Goal: Check status: Check status

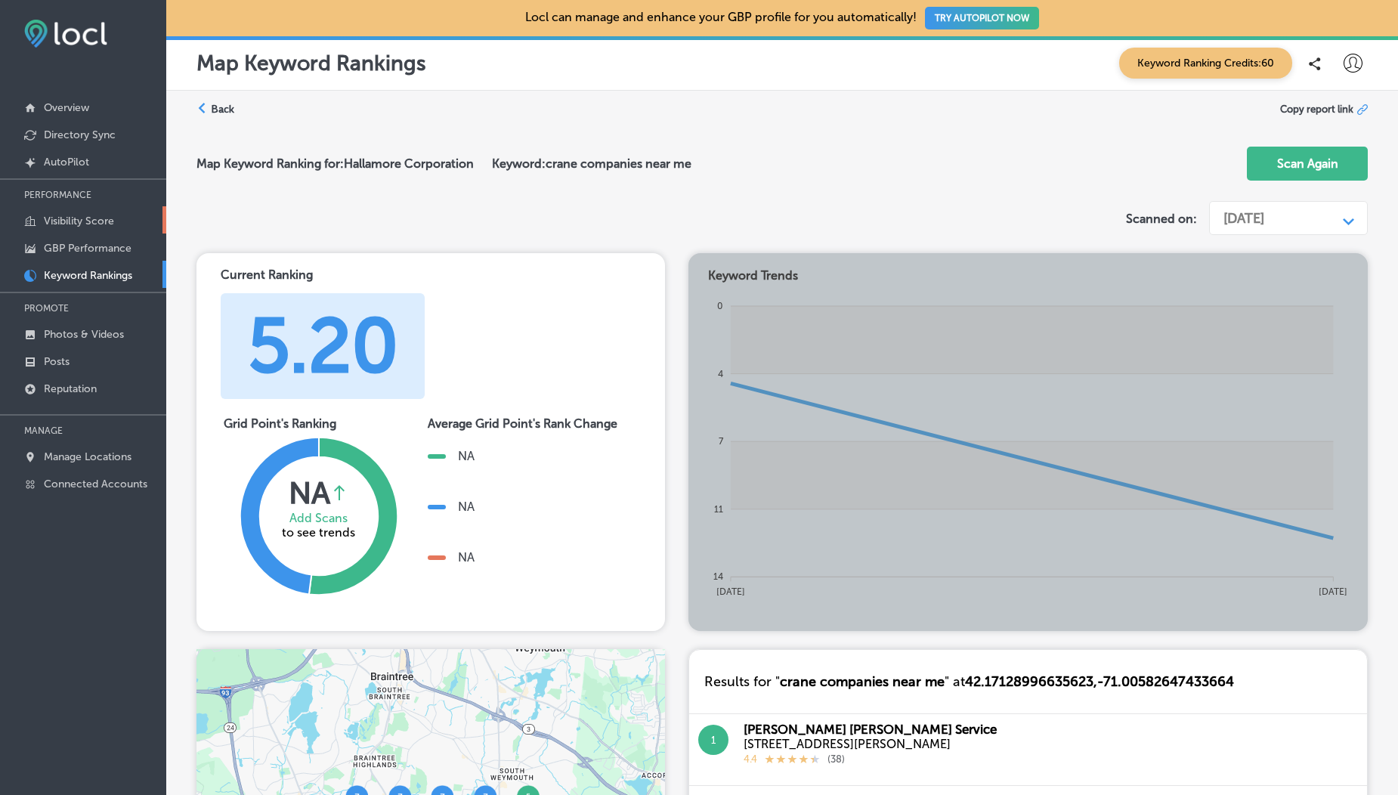
click at [95, 228] on link "Visibility Score" at bounding box center [83, 219] width 166 height 27
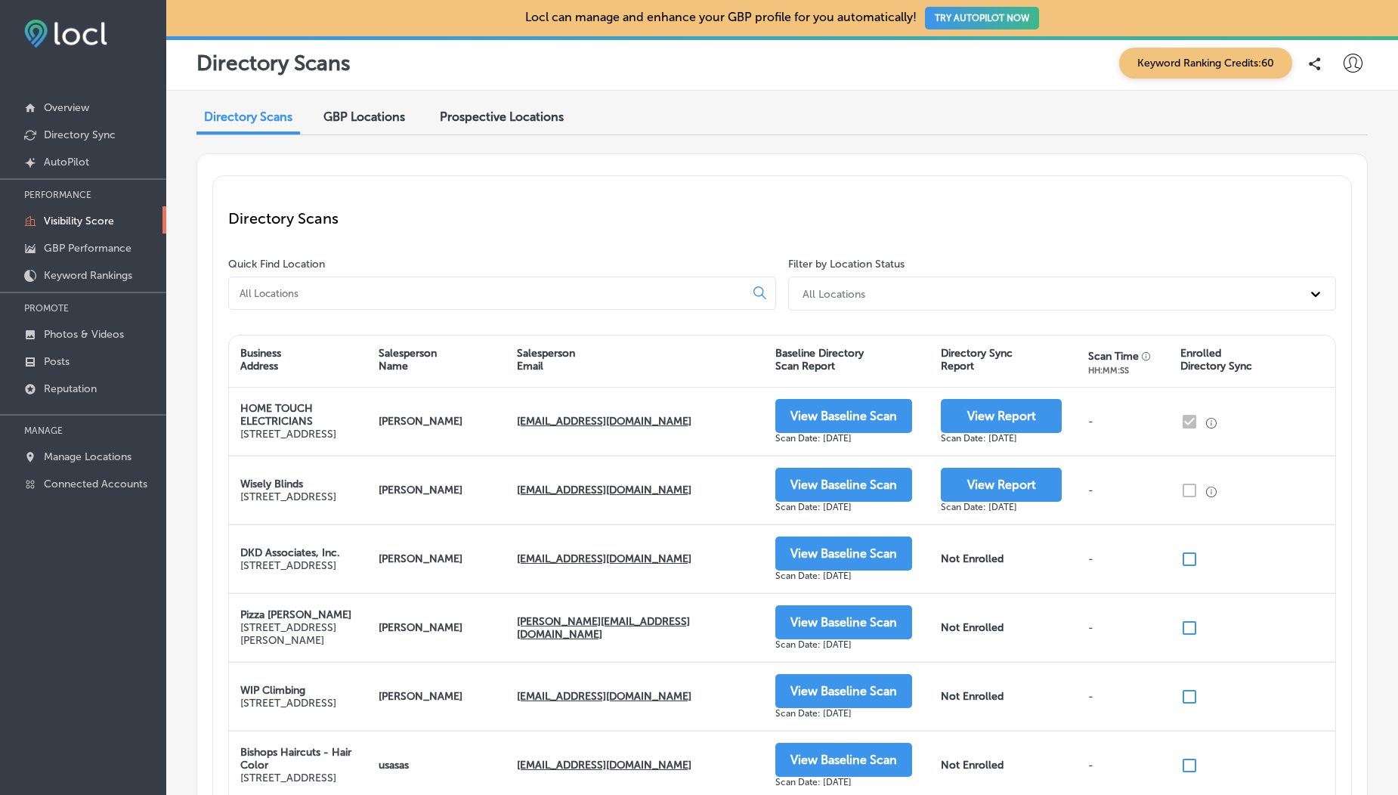
click at [1354, 69] on div at bounding box center [1353, 63] width 30 height 30
click at [689, 215] on div at bounding box center [699, 397] width 1398 height 795
click at [101, 458] on p "Manage Locations" at bounding box center [88, 456] width 88 height 13
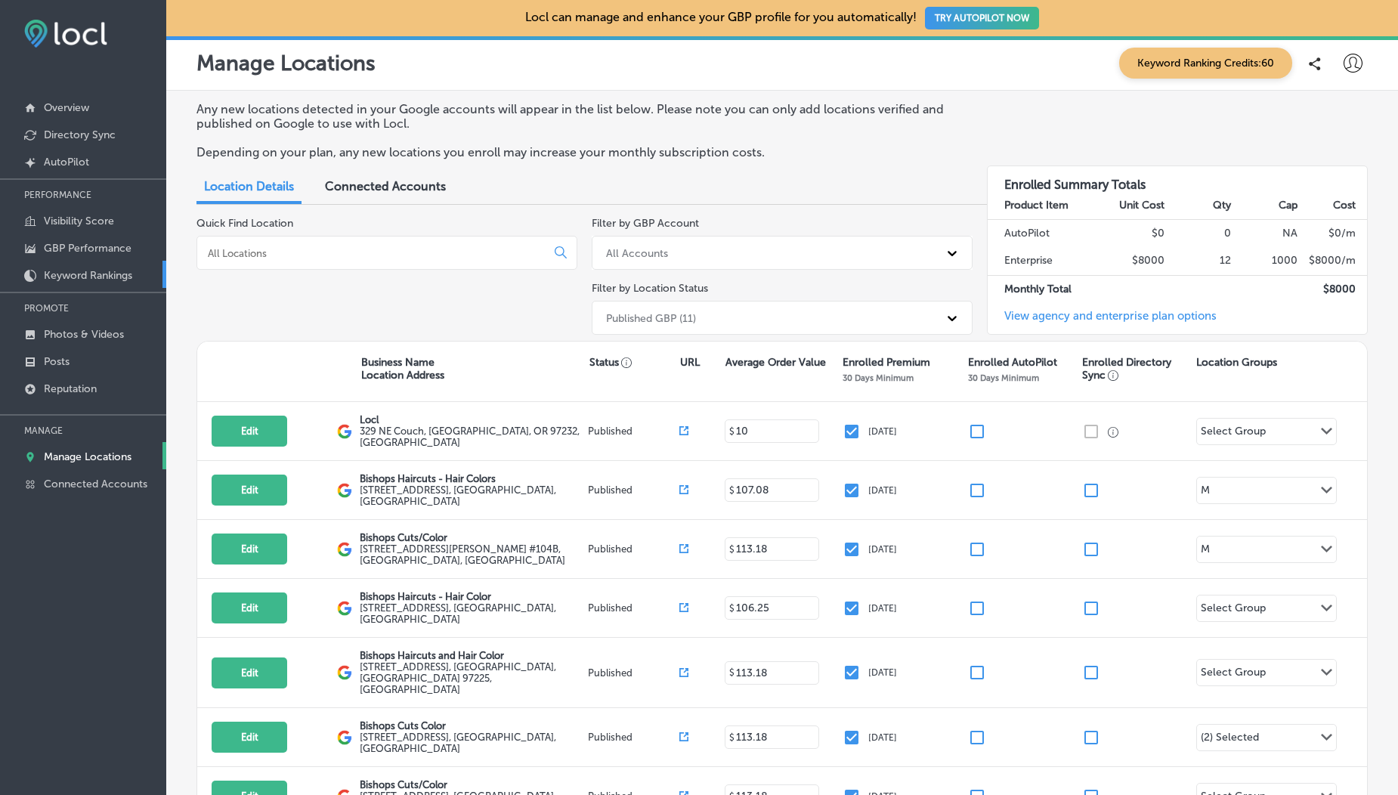
click at [102, 276] on p "Keyword Rankings" at bounding box center [88, 275] width 88 height 13
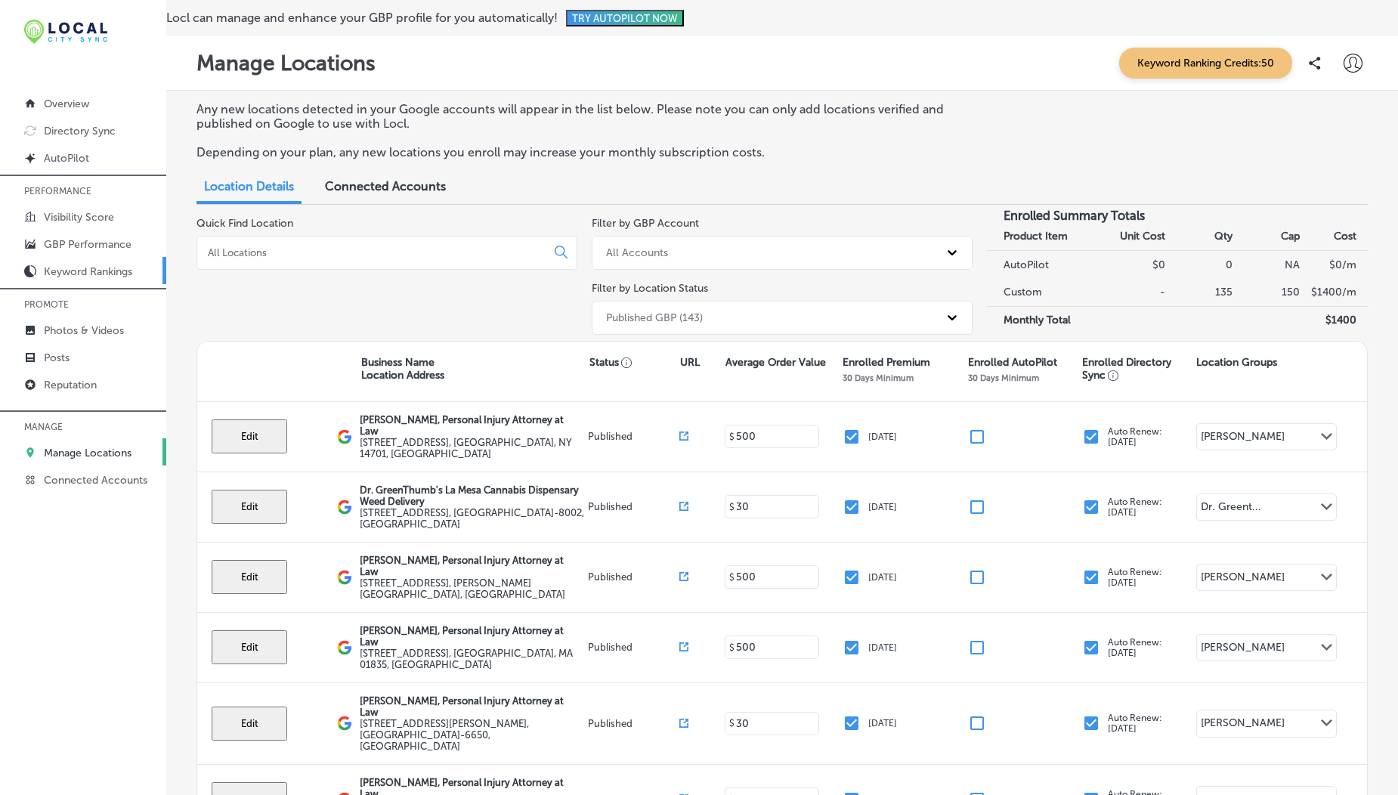
click at [57, 271] on p "Keyword Rankings" at bounding box center [88, 271] width 88 height 13
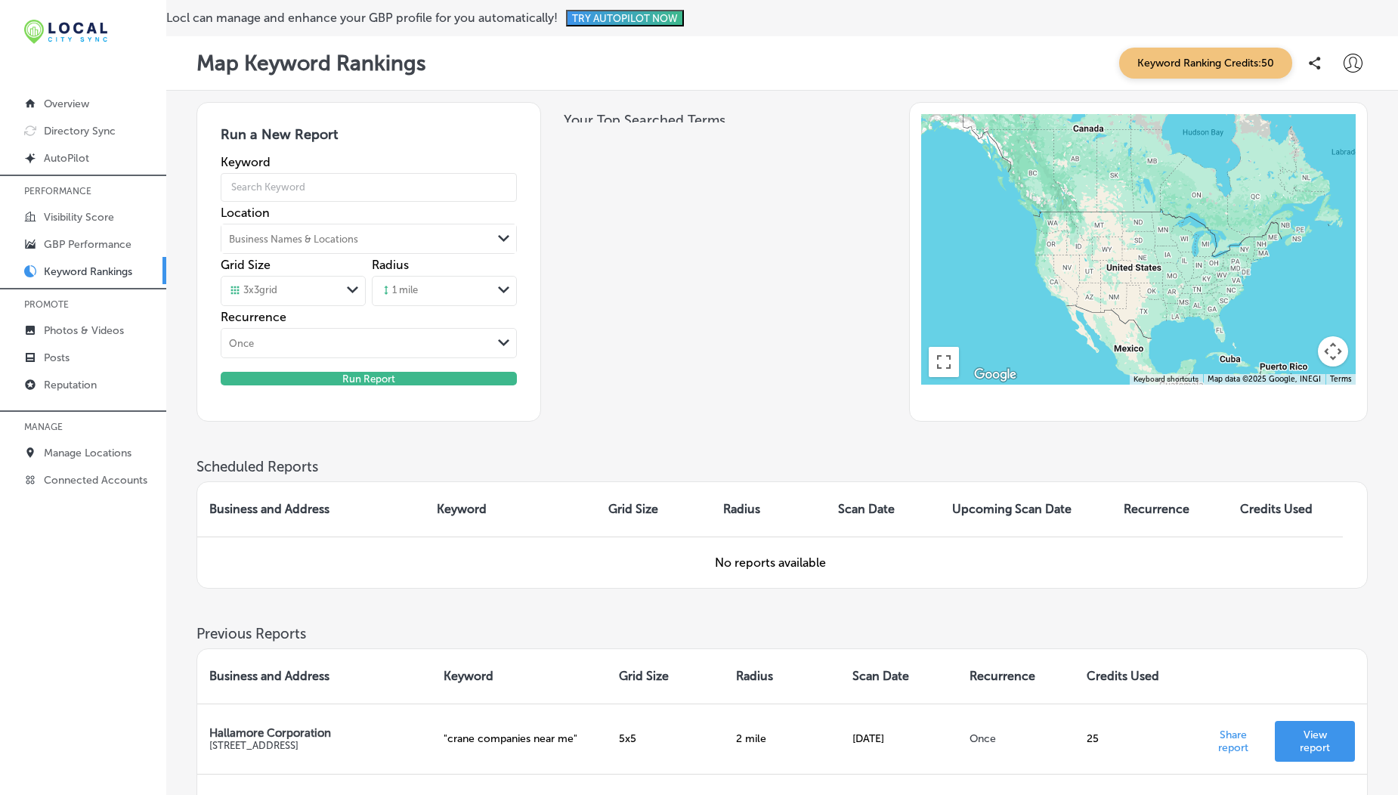
drag, startPoint x: 615, startPoint y: 453, endPoint x: 553, endPoint y: 470, distance: 65.1
click at [553, 458] on div "Run a New Report Keyword Location Business Names & Locations Path Created with …" at bounding box center [783, 280] width 1172 height 356
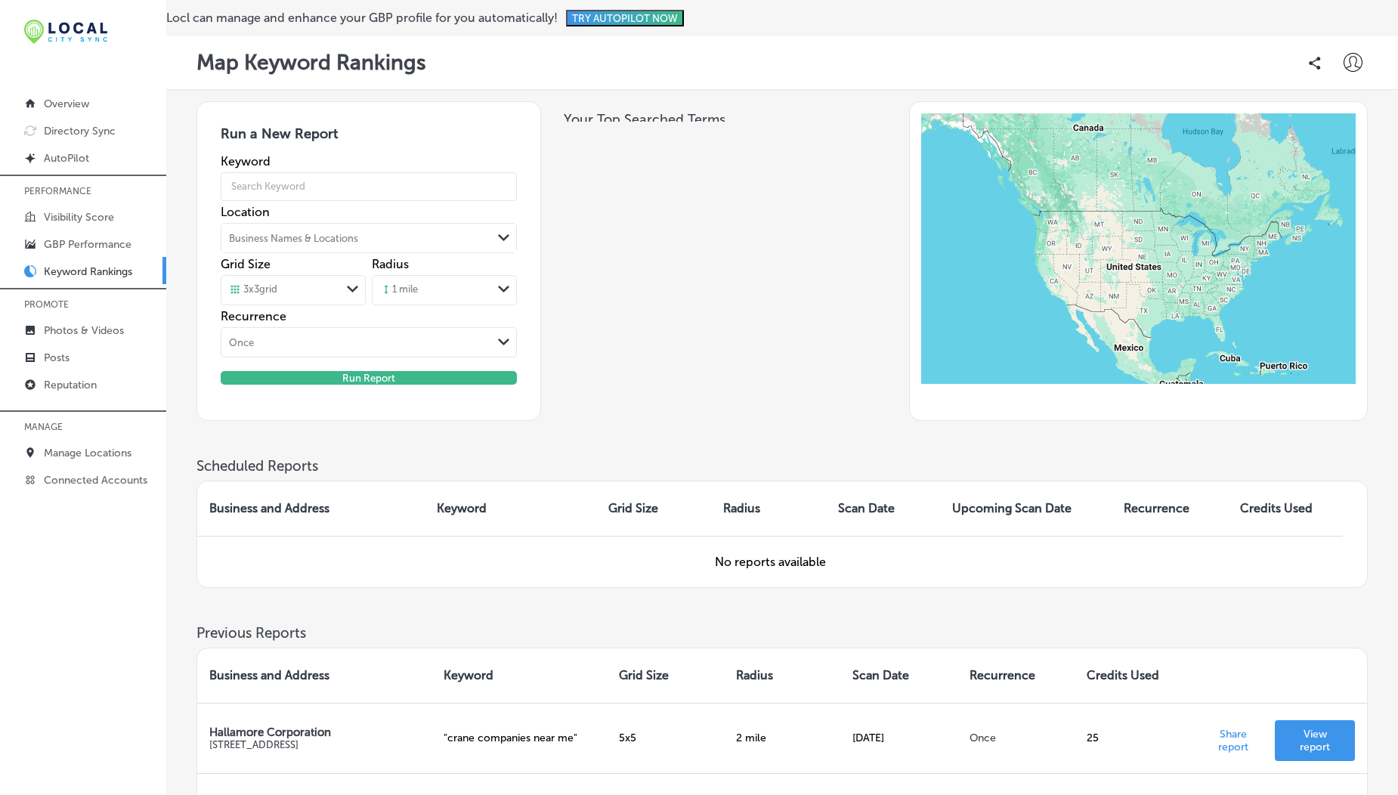
scroll to position [209, 0]
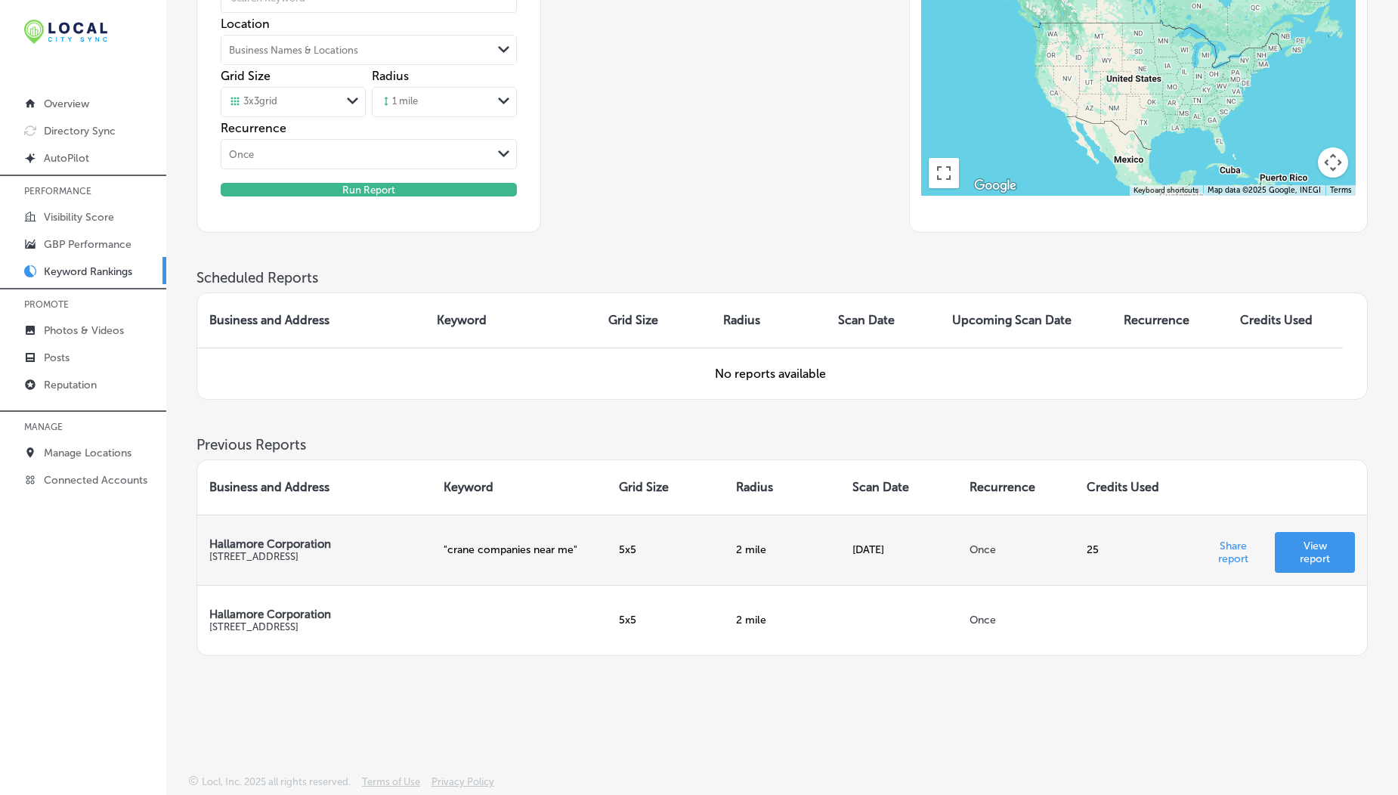
click at [1339, 556] on p "View report" at bounding box center [1315, 553] width 56 height 26
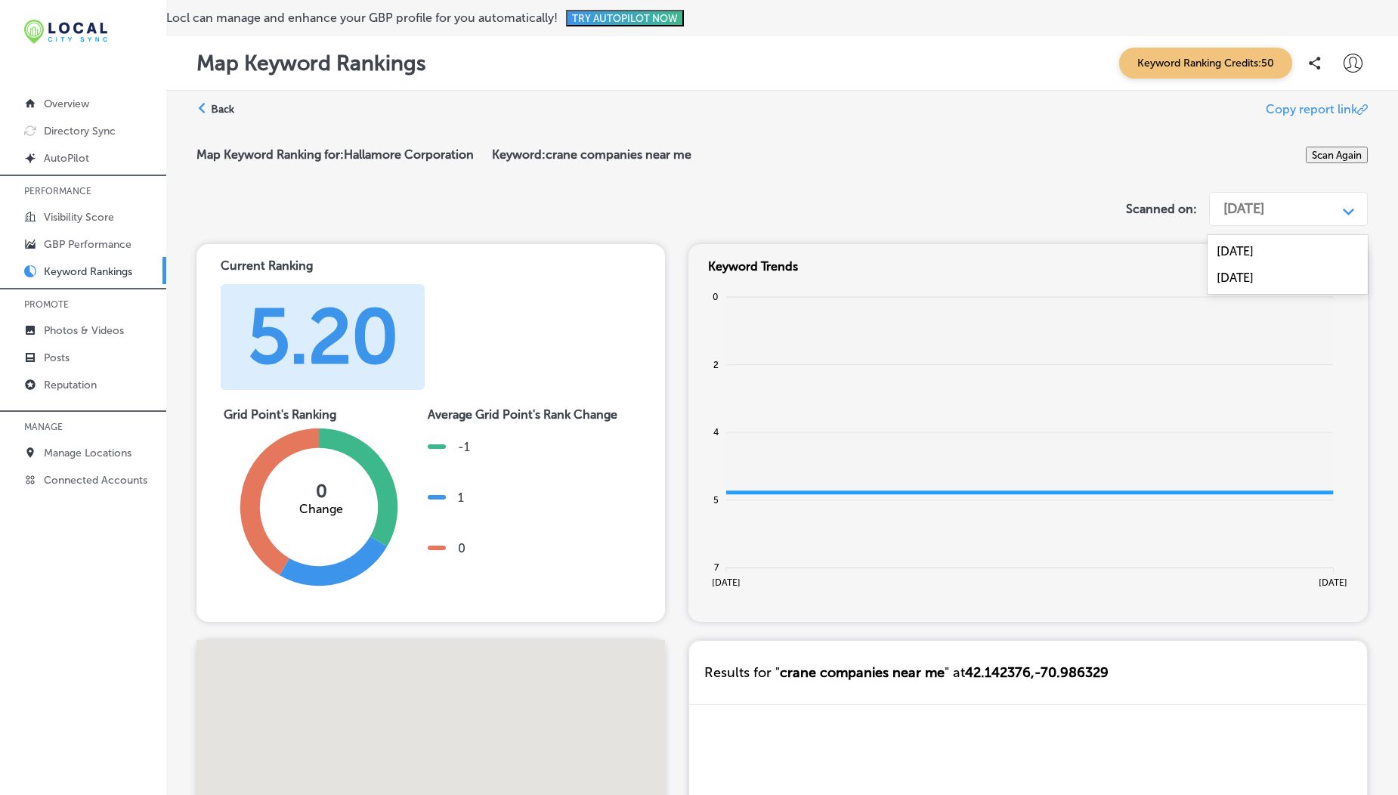
click at [1265, 217] on div "[DATE]" at bounding box center [1244, 208] width 41 height 17
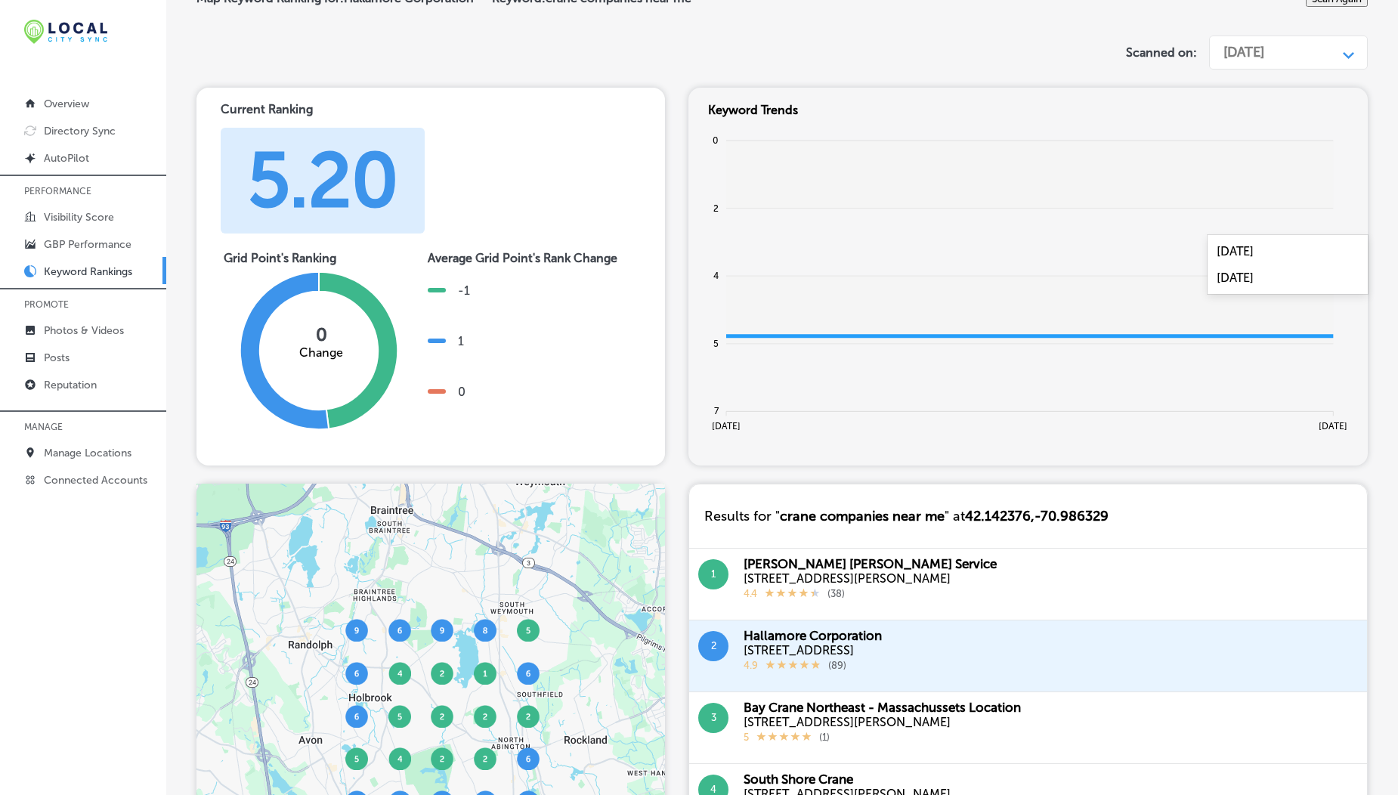
scroll to position [67, 0]
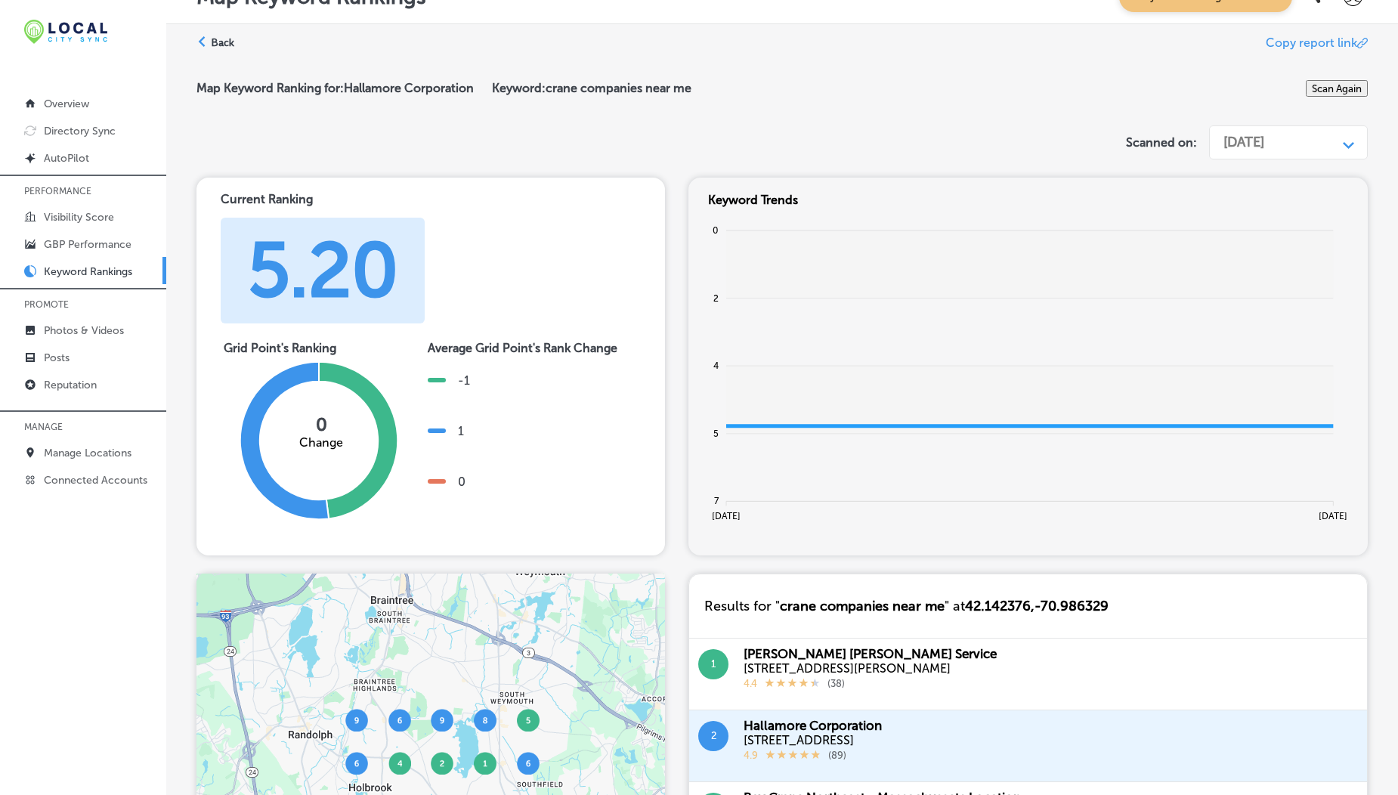
click at [1307, 156] on div "[DATE]" at bounding box center [1276, 142] width 121 height 29
click at [1265, 150] on div "[DATE]" at bounding box center [1244, 142] width 41 height 17
click at [1267, 215] on div "[DATE]" at bounding box center [1288, 211] width 160 height 26
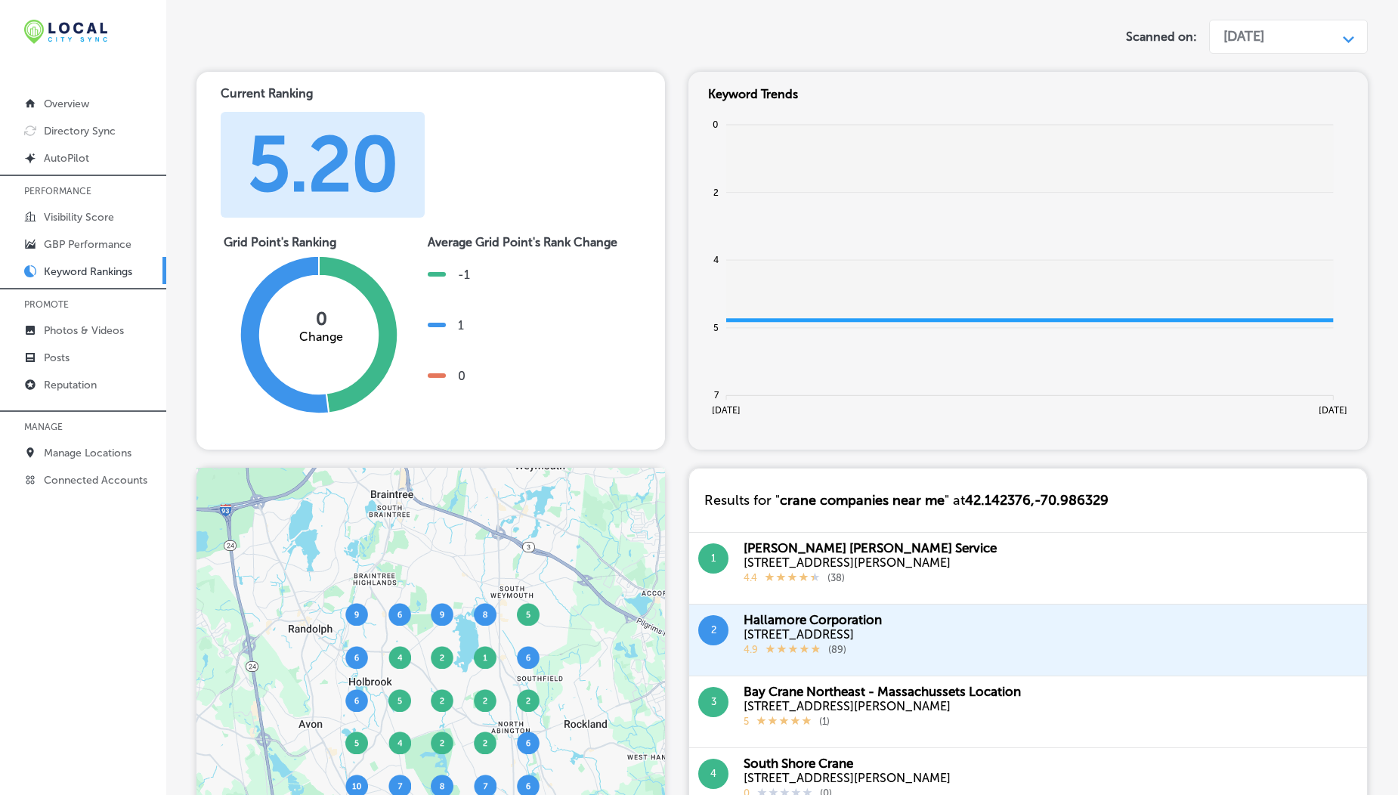
scroll to position [0, 0]
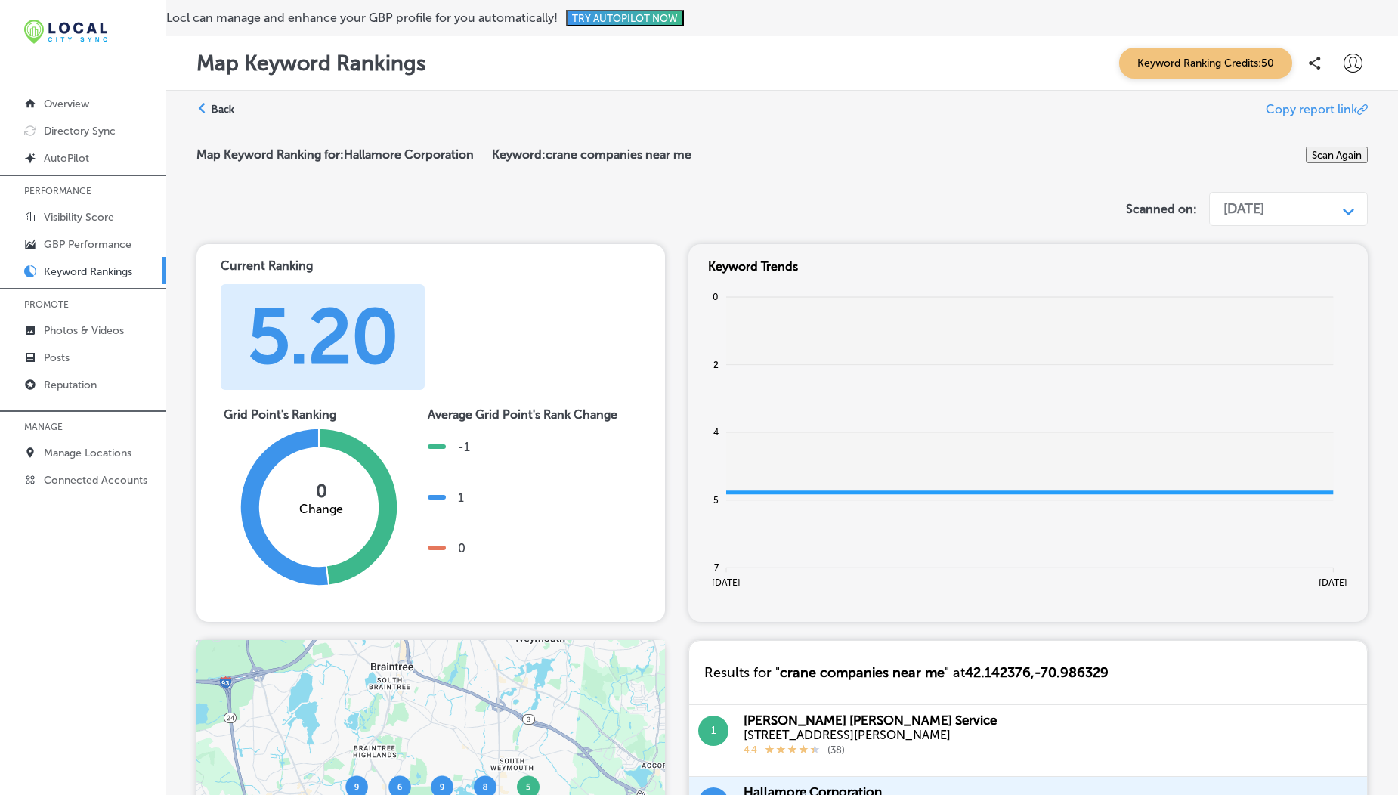
click at [1265, 217] on div "[DATE]" at bounding box center [1244, 208] width 41 height 17
click at [1255, 259] on div "[DATE]" at bounding box center [1288, 251] width 160 height 26
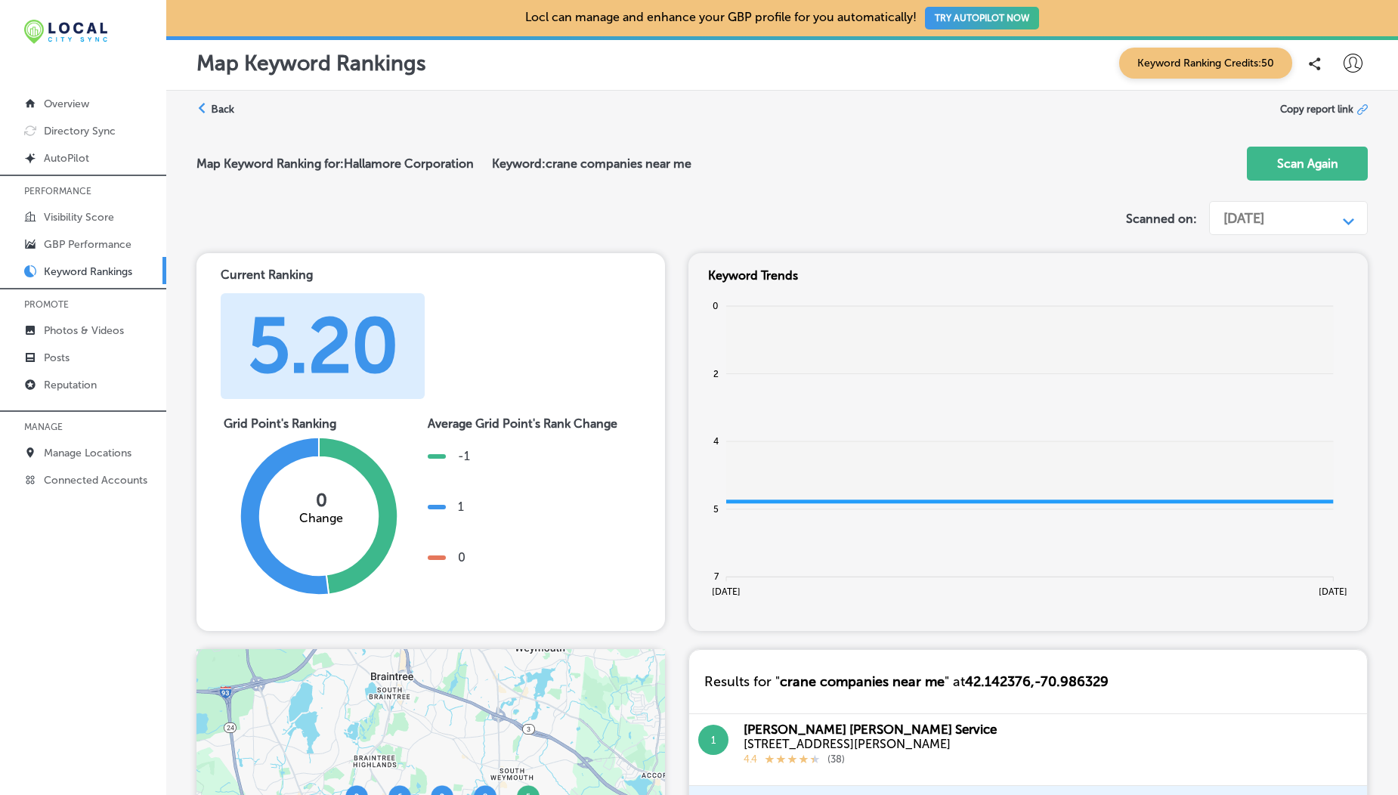
click at [1265, 221] on div "[DATE]" at bounding box center [1244, 218] width 41 height 17
click at [1278, 254] on div "[DATE]" at bounding box center [1288, 251] width 160 height 26
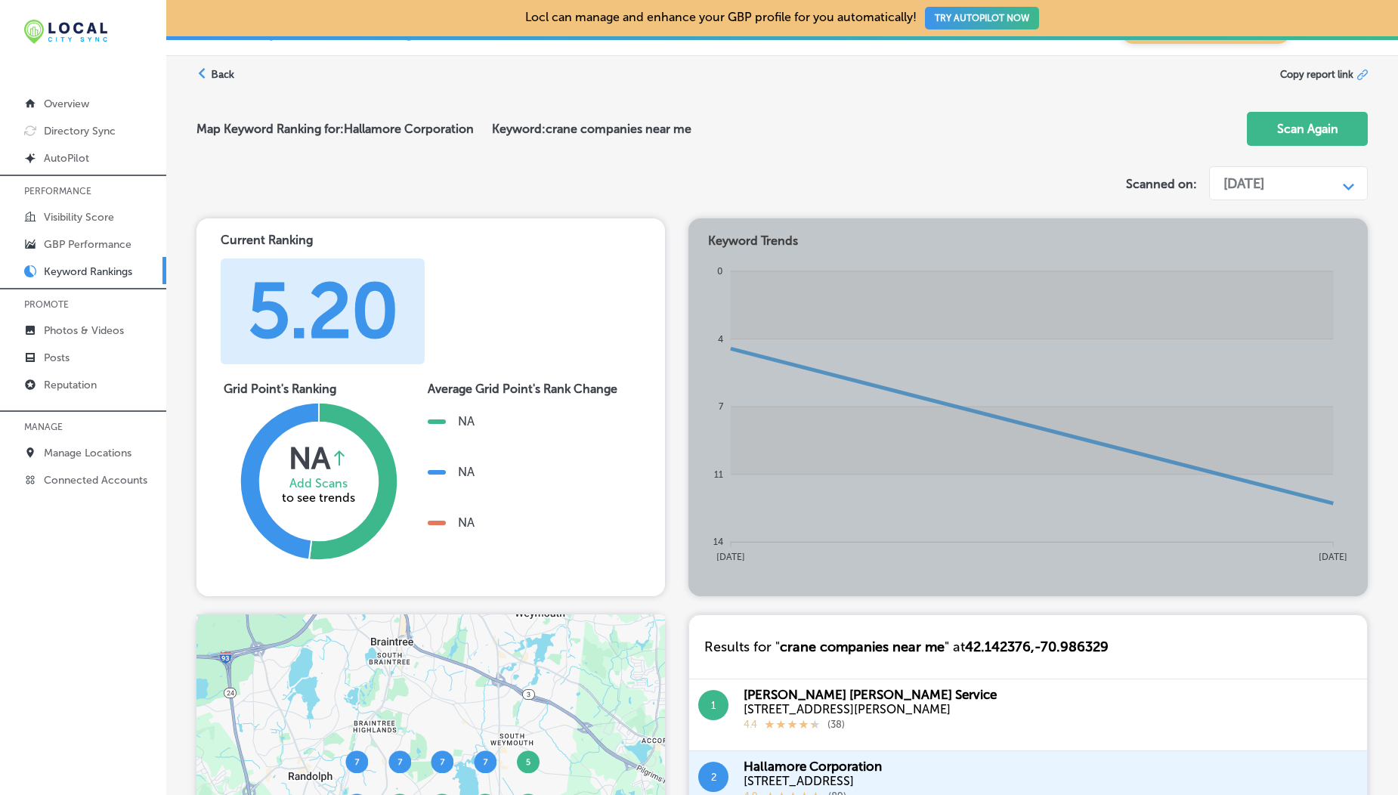
scroll to position [21, 0]
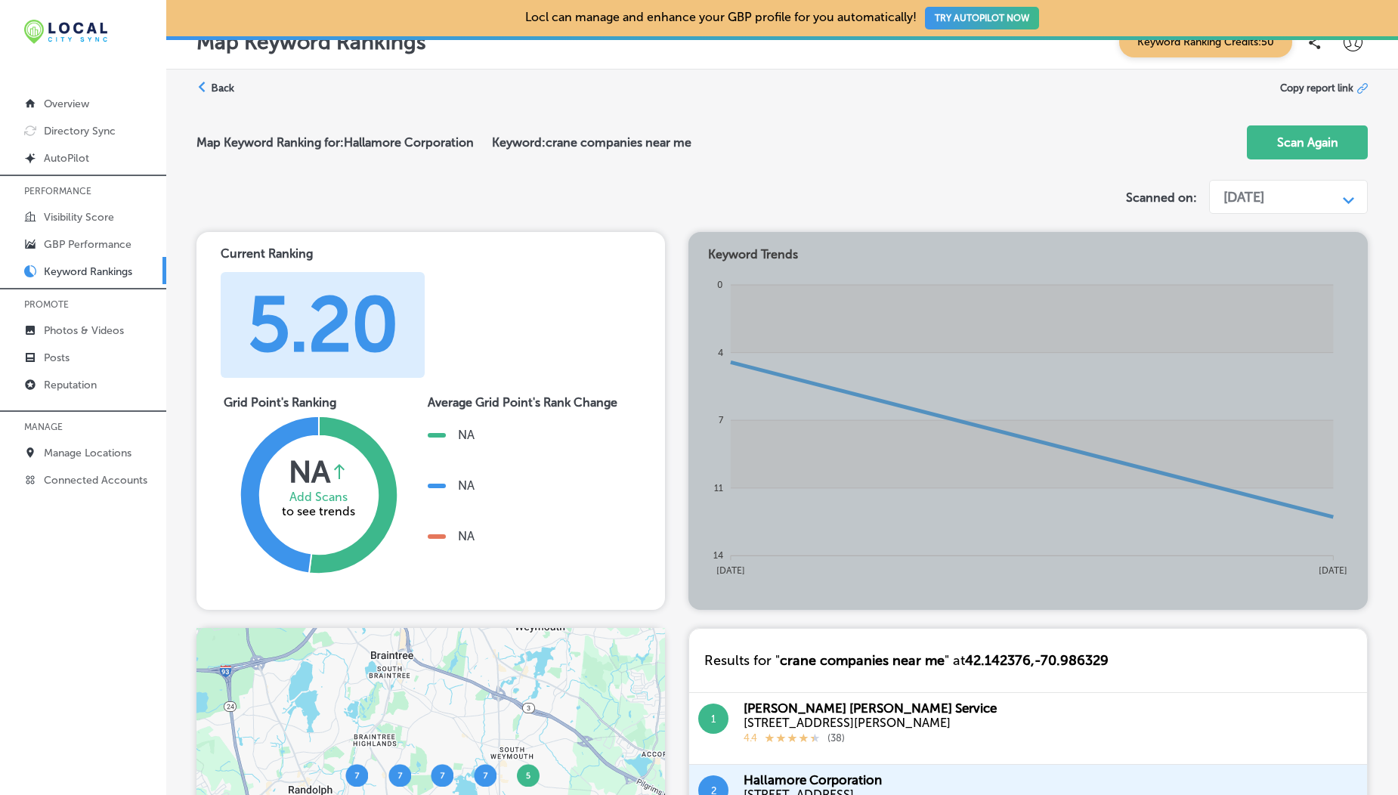
click at [1275, 206] on div "[DATE]" at bounding box center [1276, 197] width 121 height 29
click at [1264, 255] on div "[DATE]" at bounding box center [1288, 256] width 160 height 26
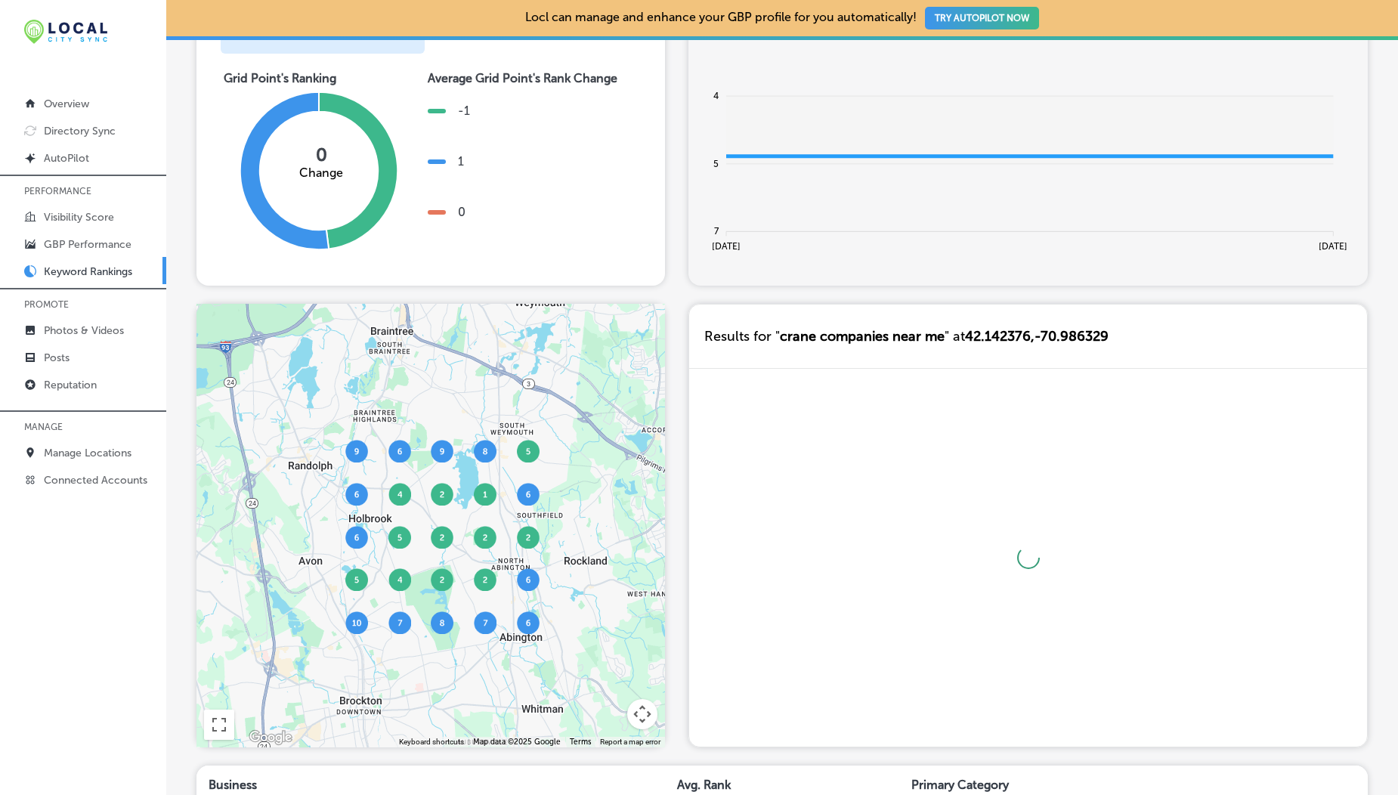
scroll to position [351, 0]
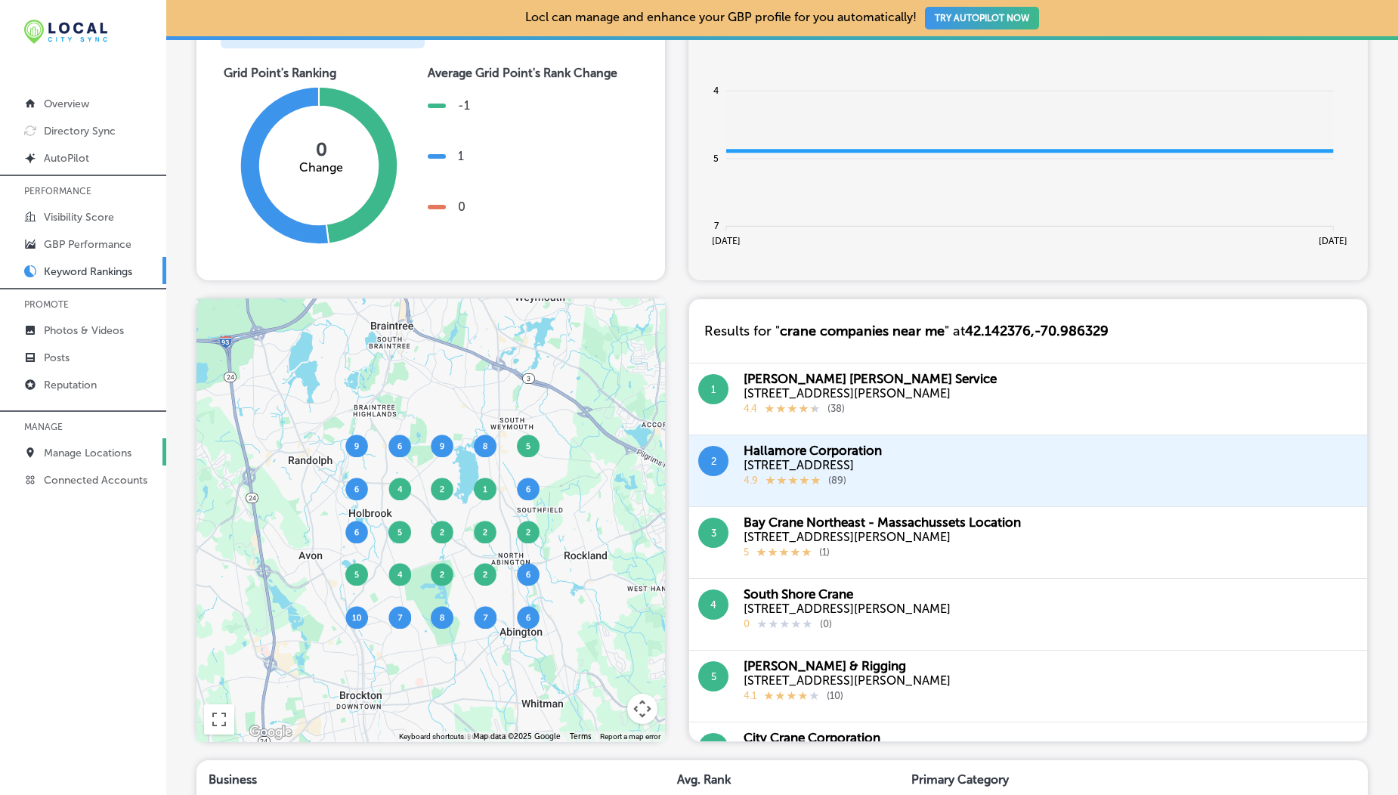
click at [88, 456] on p "Manage Locations" at bounding box center [88, 453] width 88 height 13
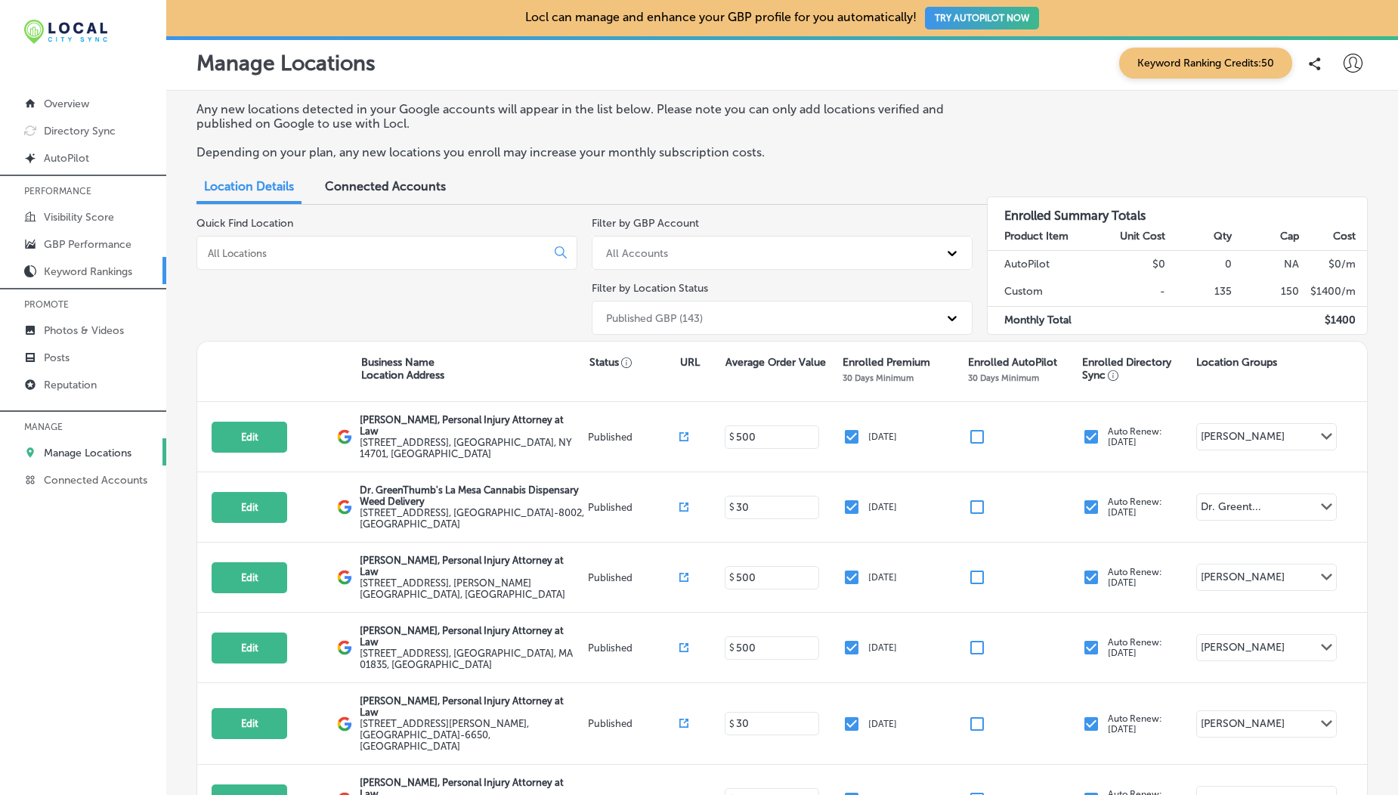
click at [79, 271] on p "Keyword Rankings" at bounding box center [88, 271] width 88 height 13
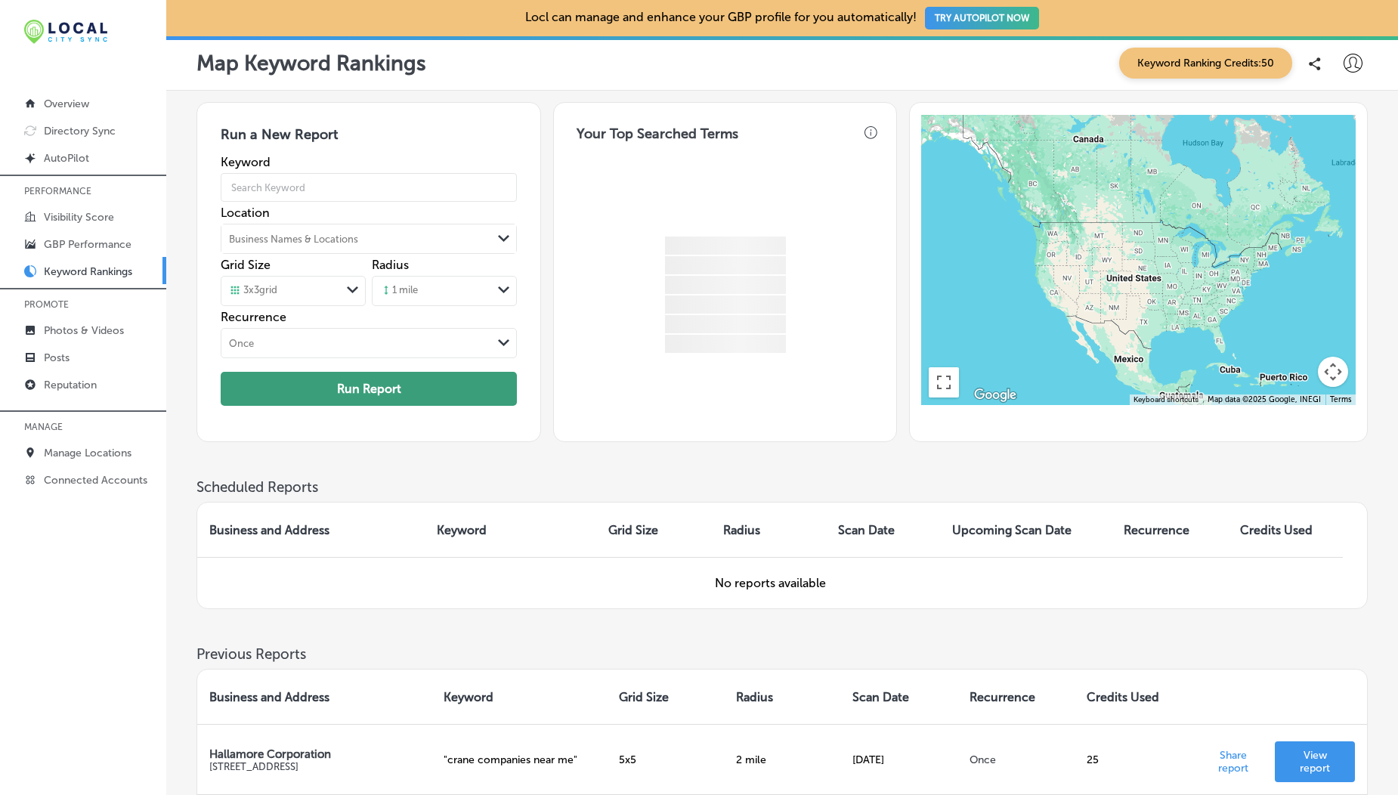
scroll to position [209, 0]
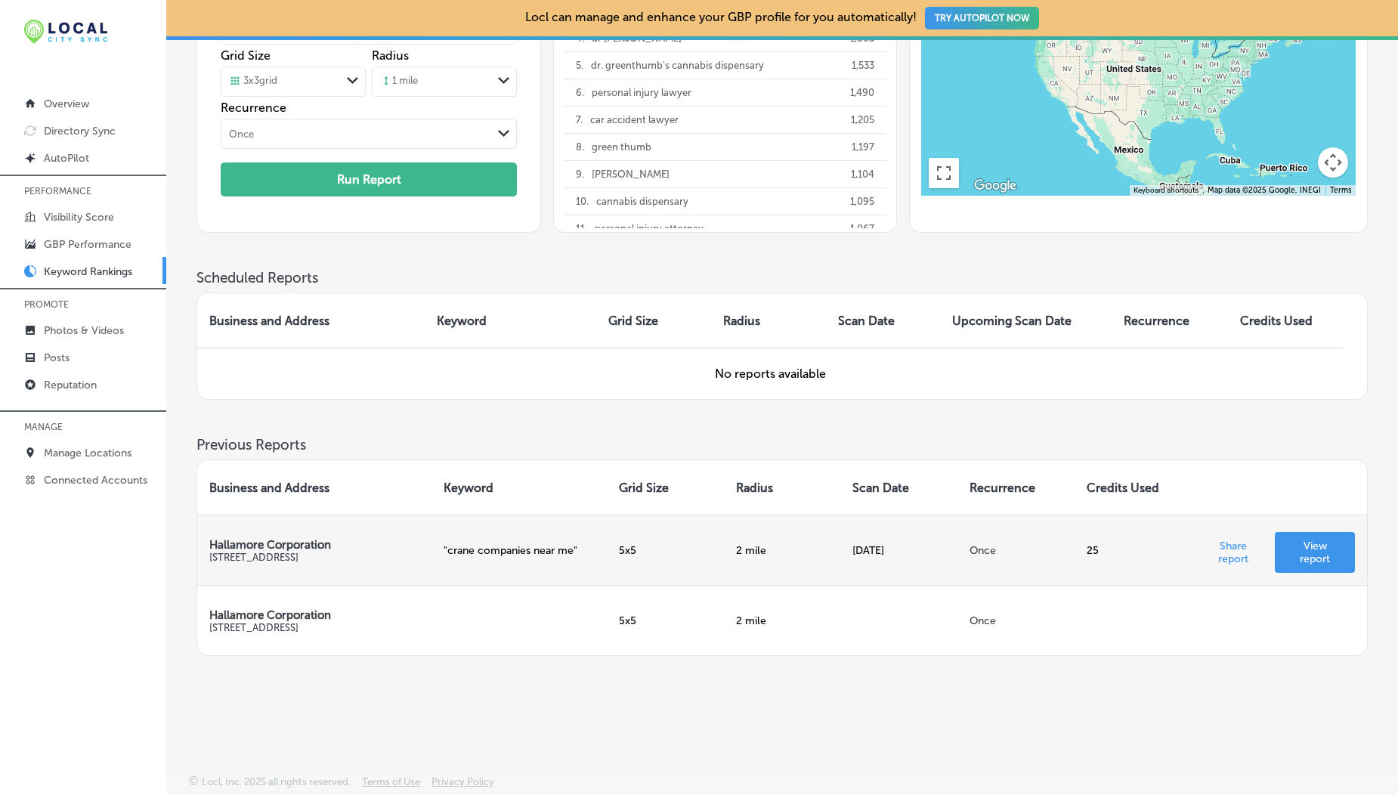
click at [1305, 553] on p "View report" at bounding box center [1315, 553] width 56 height 26
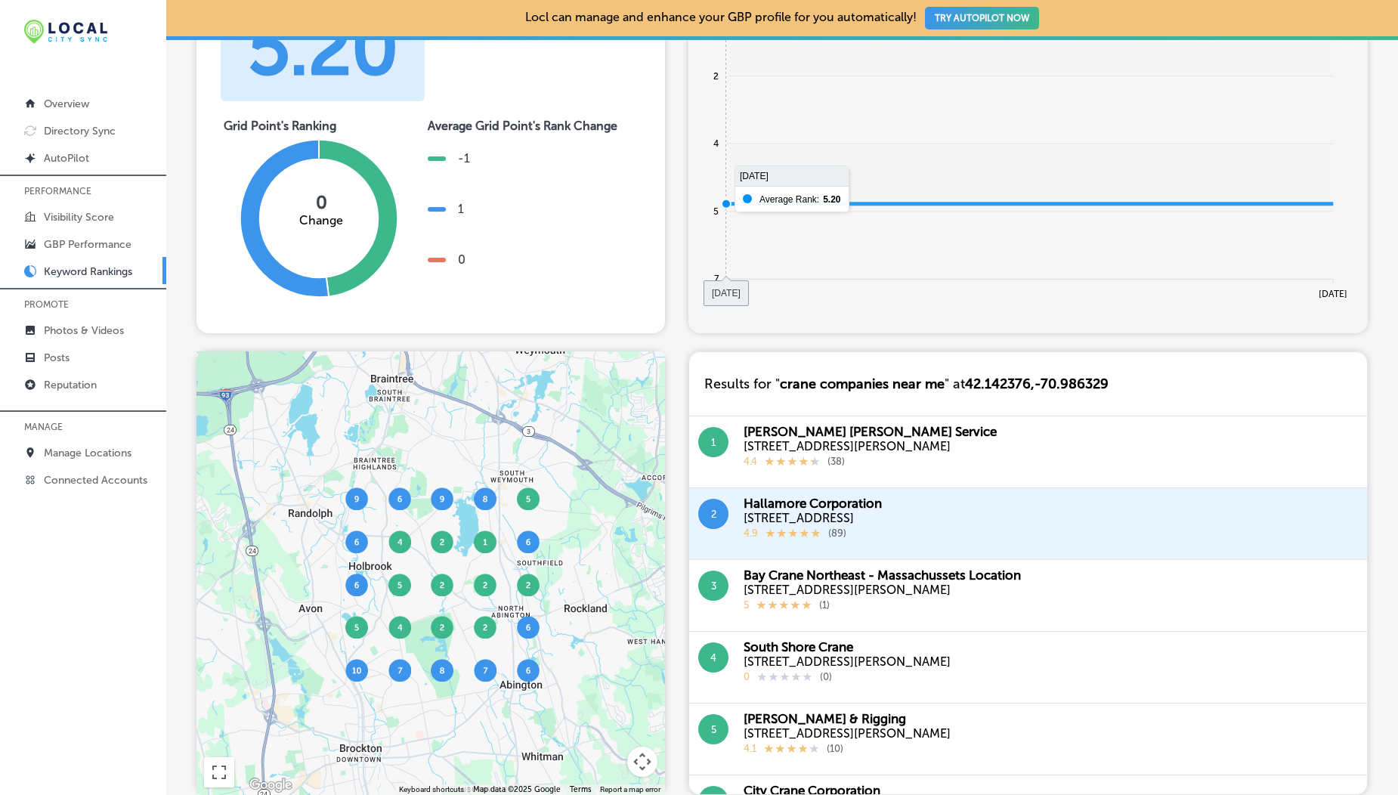
scroll to position [35, 0]
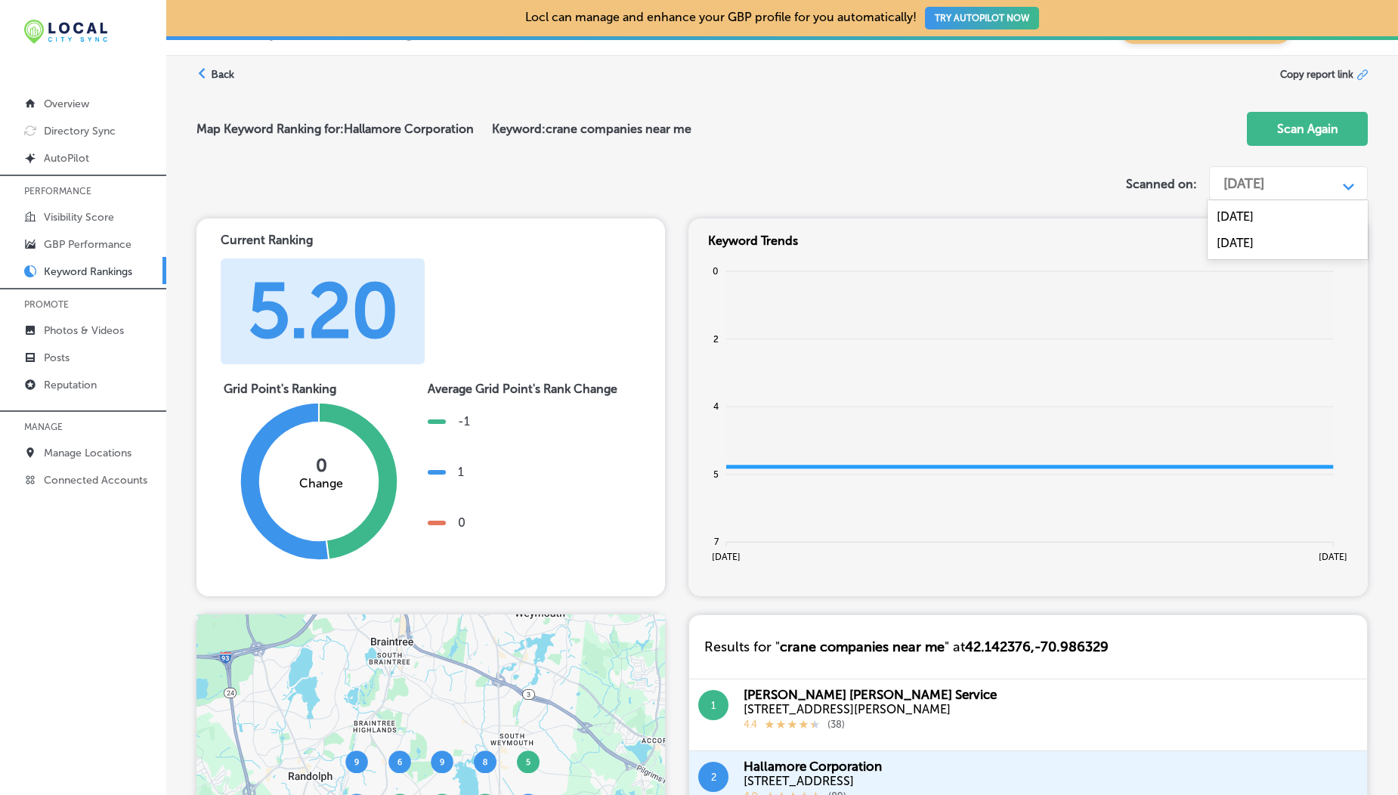
click at [1256, 180] on div "[DATE]" at bounding box center [1244, 183] width 41 height 17
click at [1251, 223] on div "[DATE]" at bounding box center [1288, 216] width 160 height 26
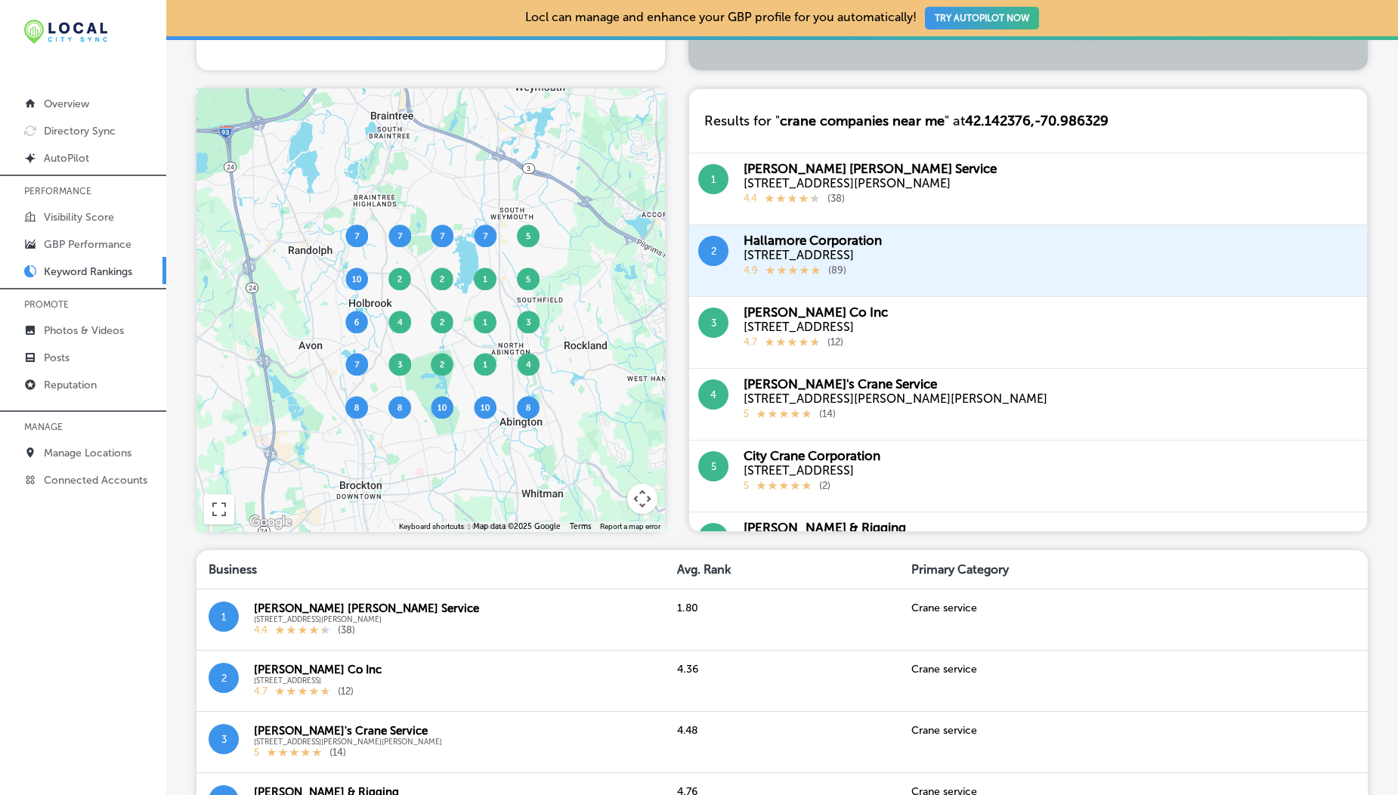
scroll to position [899, 0]
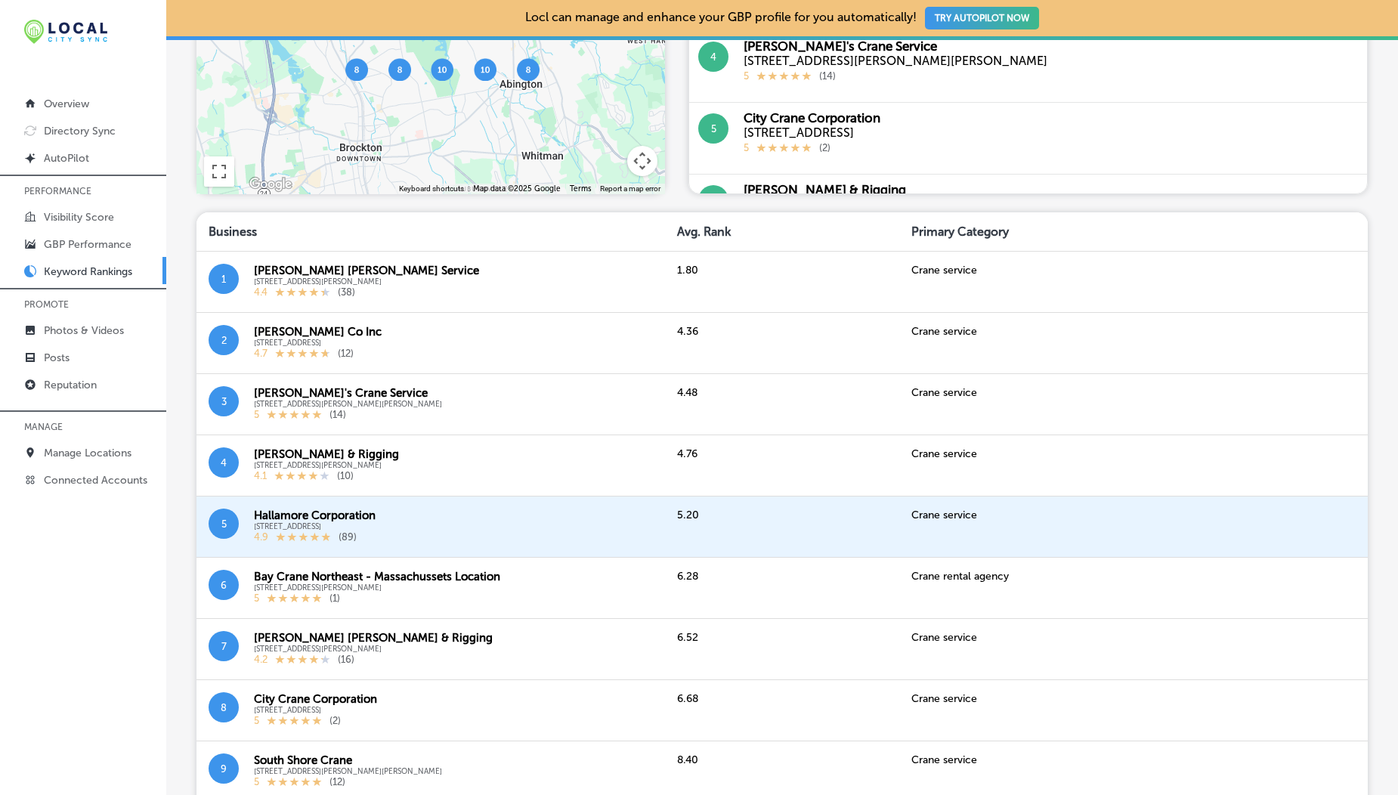
click at [81, 280] on link "Keyword Rankings" at bounding box center [83, 270] width 166 height 27
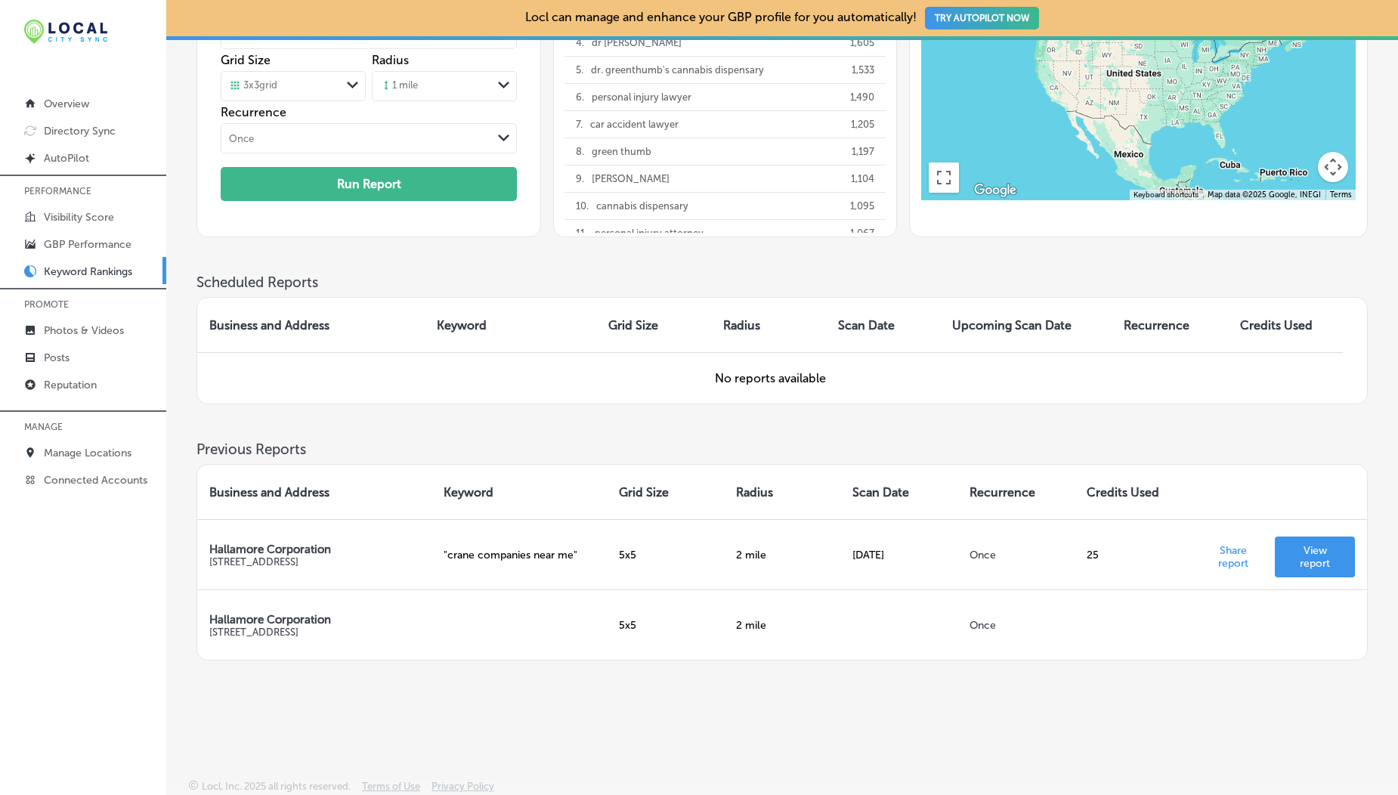
scroll to position [209, 0]
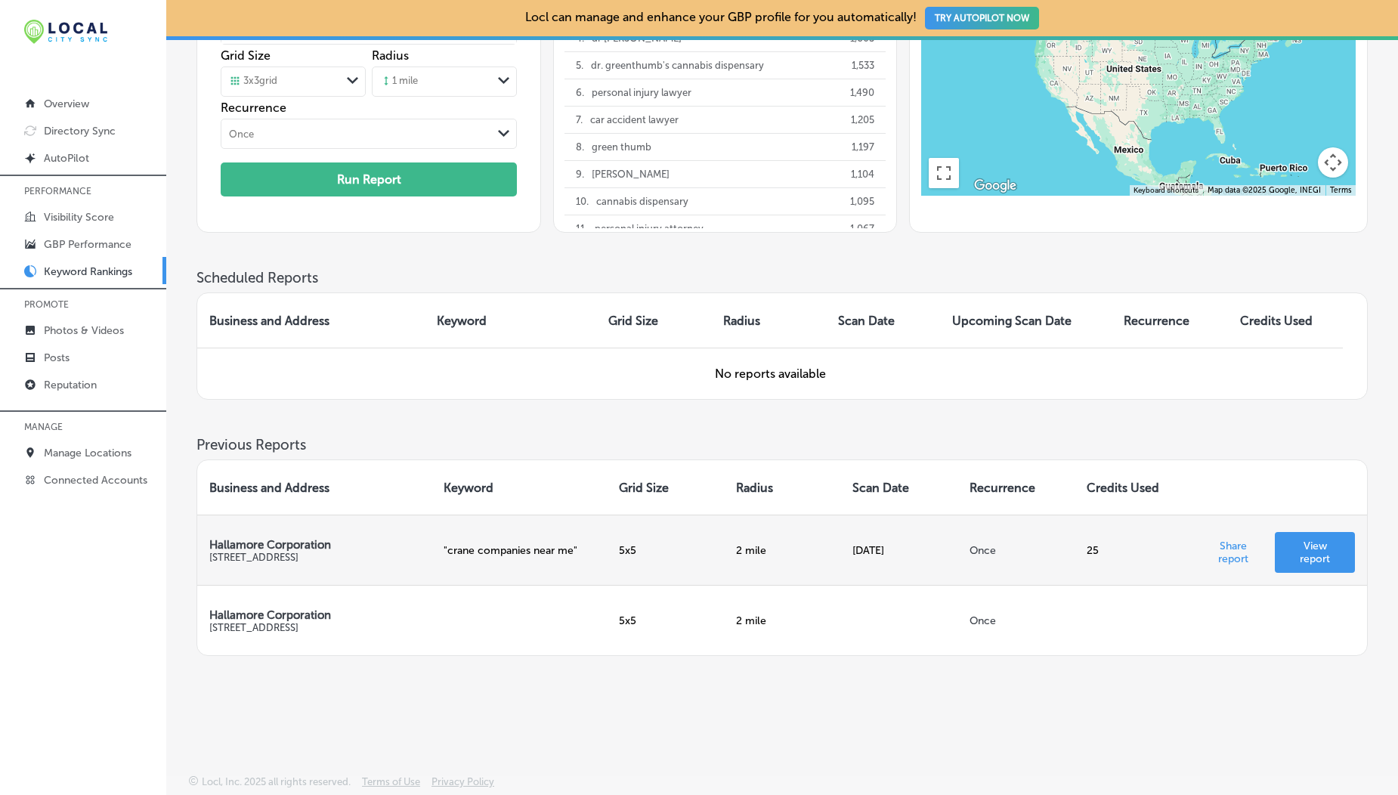
click at [1336, 537] on link "View report" at bounding box center [1315, 552] width 80 height 41
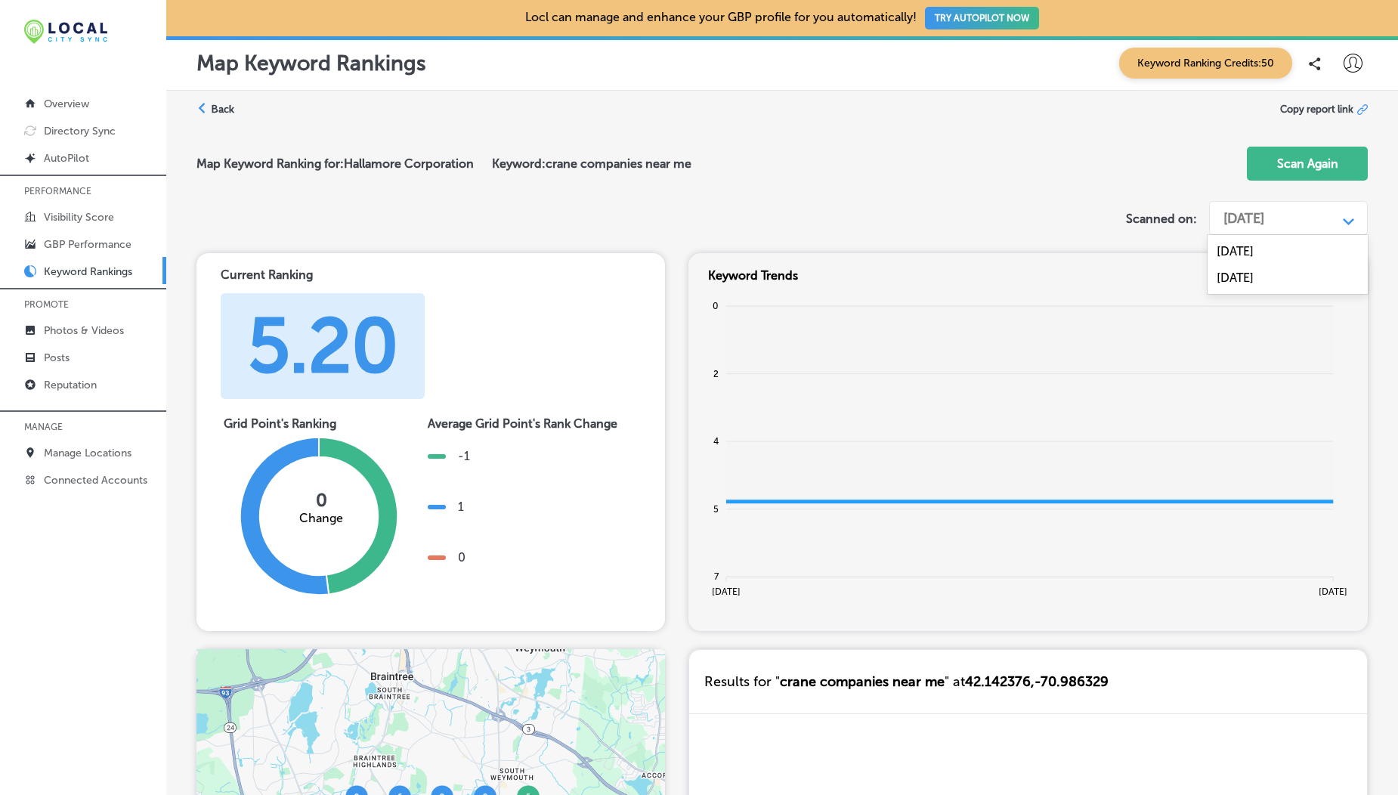
click at [1265, 215] on div "[DATE]" at bounding box center [1244, 218] width 41 height 17
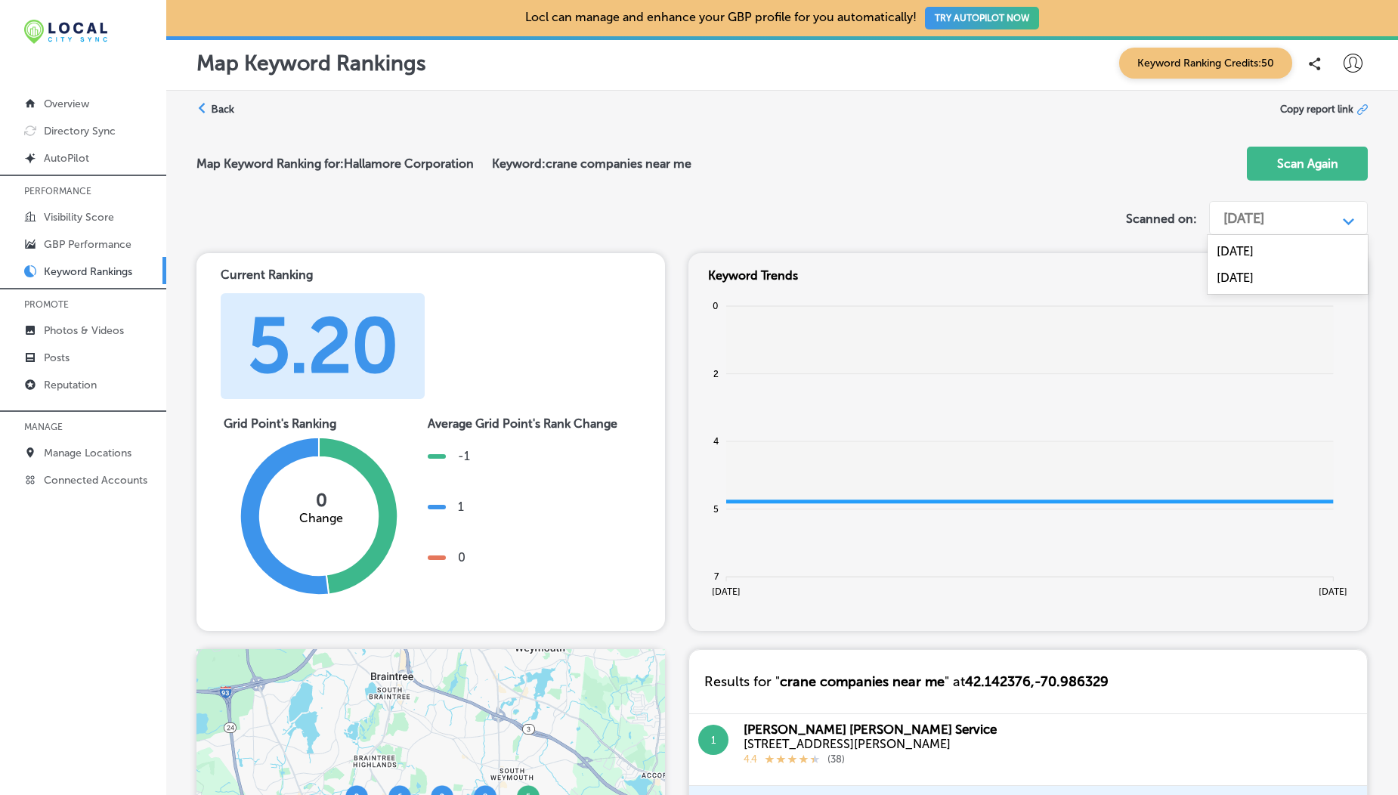
click at [1272, 255] on div "[DATE]" at bounding box center [1288, 251] width 160 height 26
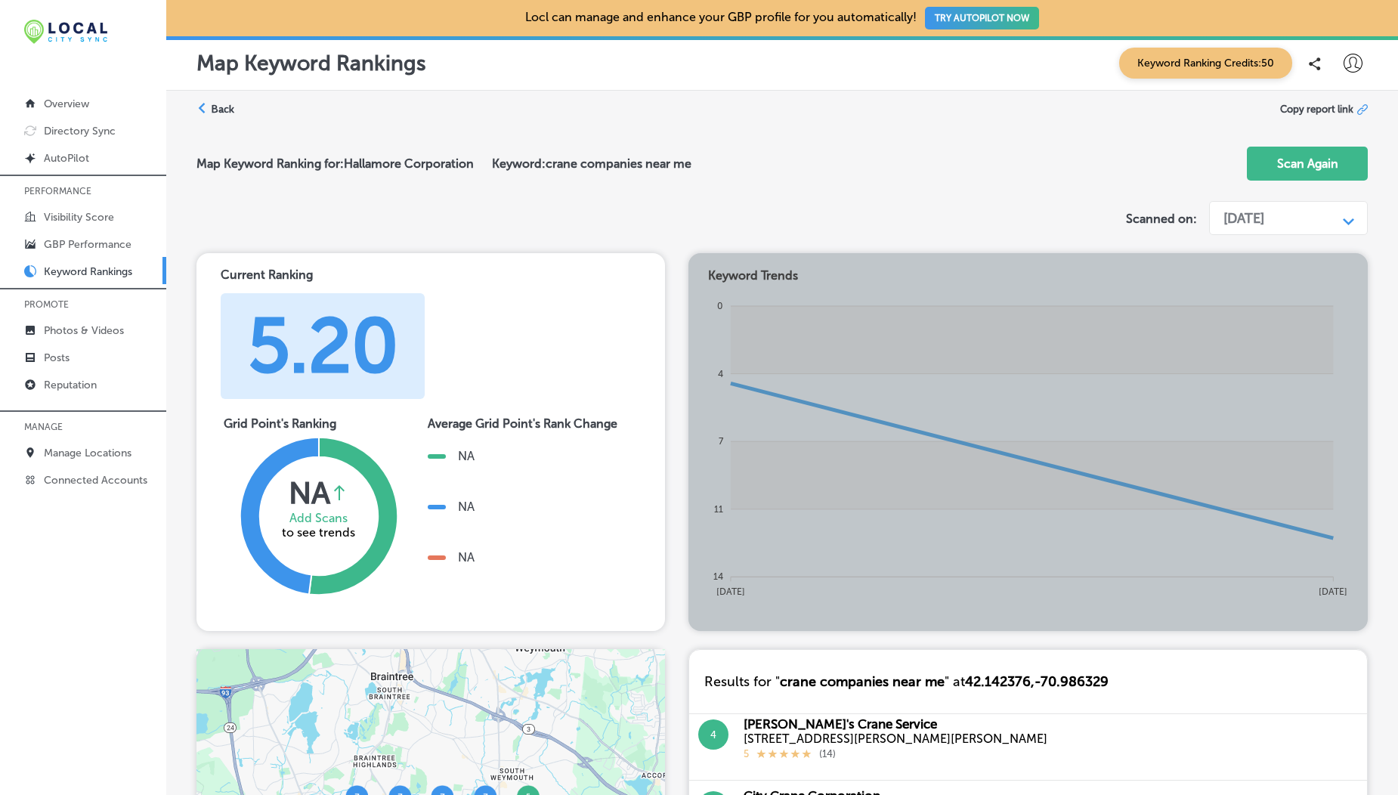
click at [1265, 212] on div "[DATE]" at bounding box center [1244, 218] width 41 height 17
click at [1259, 280] on div "[DATE]" at bounding box center [1288, 278] width 160 height 26
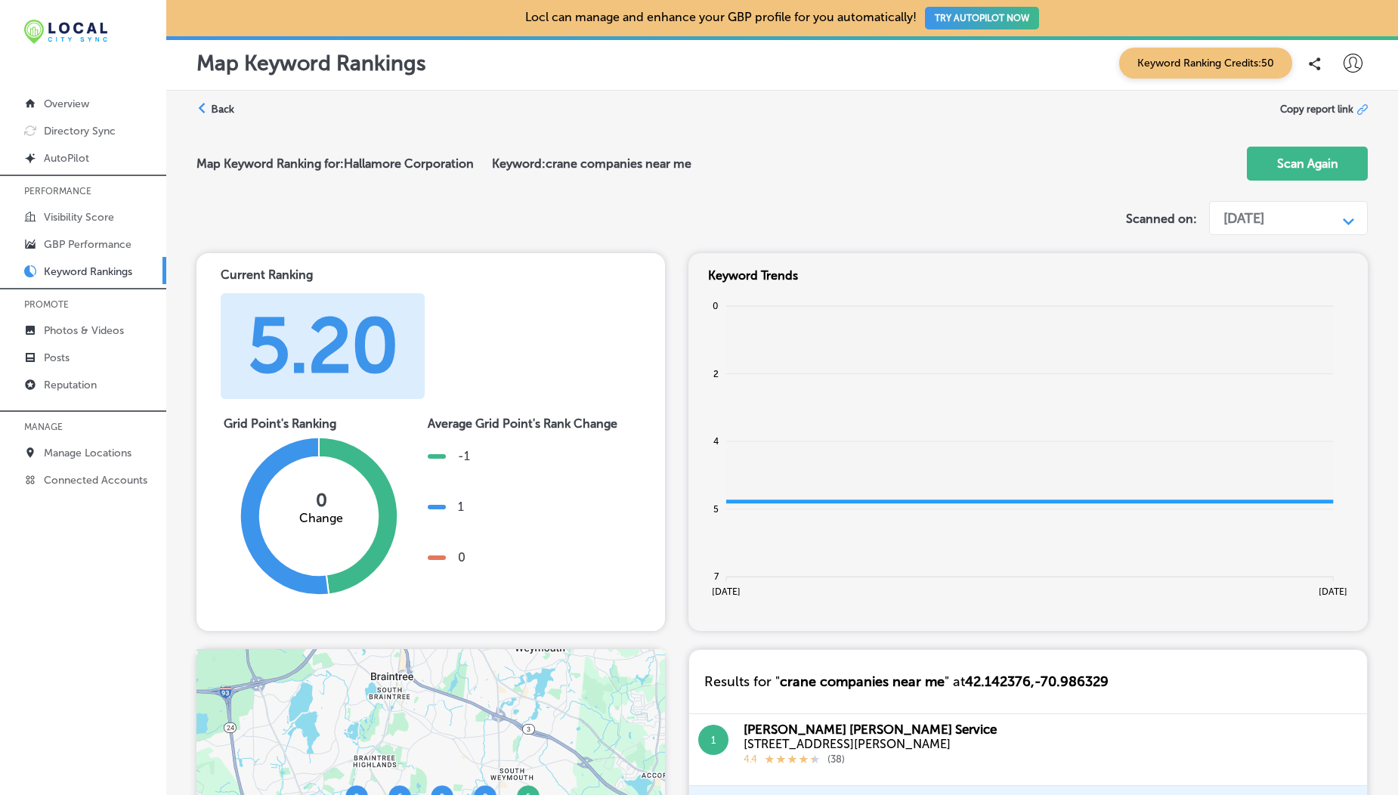
click at [1249, 215] on div "[DATE]" at bounding box center [1244, 218] width 41 height 17
click at [1254, 250] on div "[DATE]" at bounding box center [1288, 251] width 160 height 26
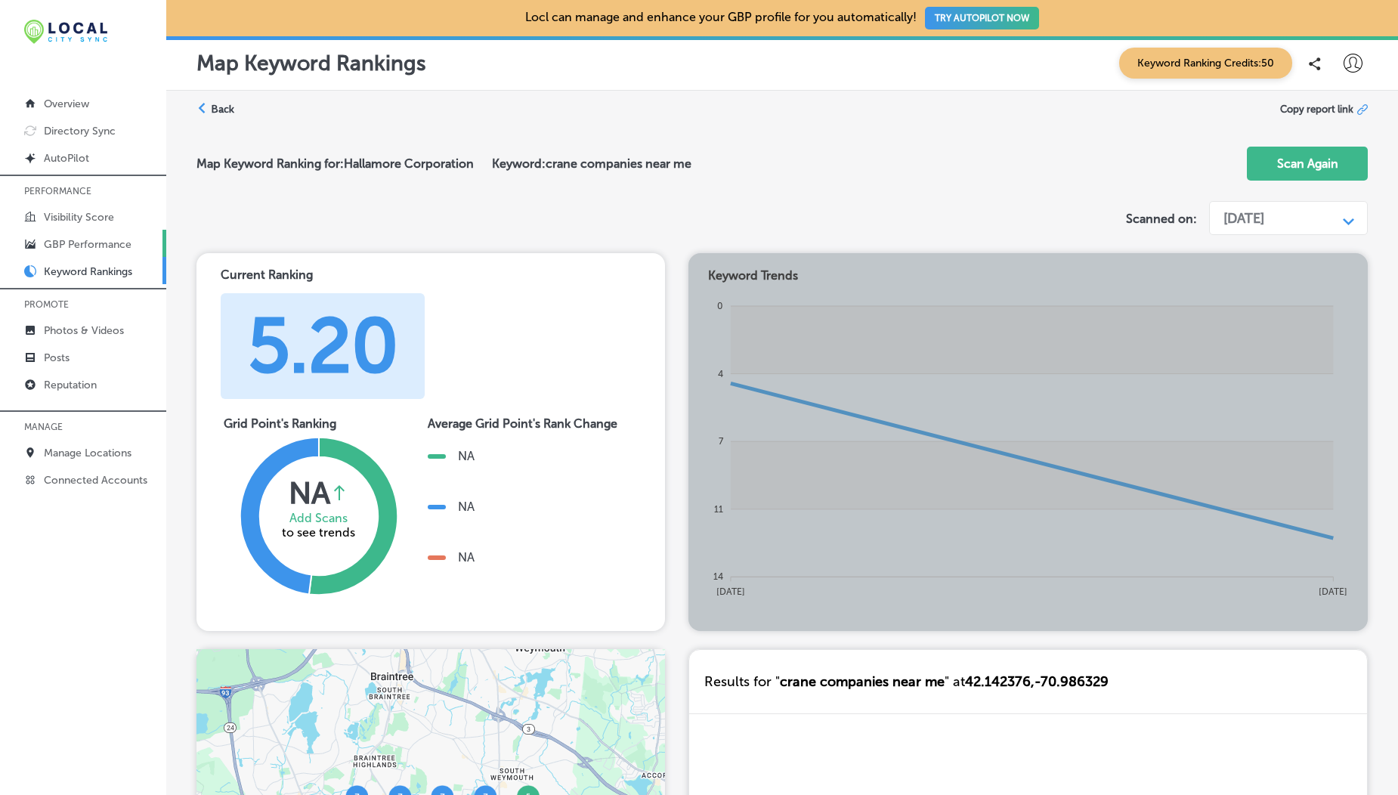
click at [63, 249] on p "GBP Performance" at bounding box center [88, 244] width 88 height 13
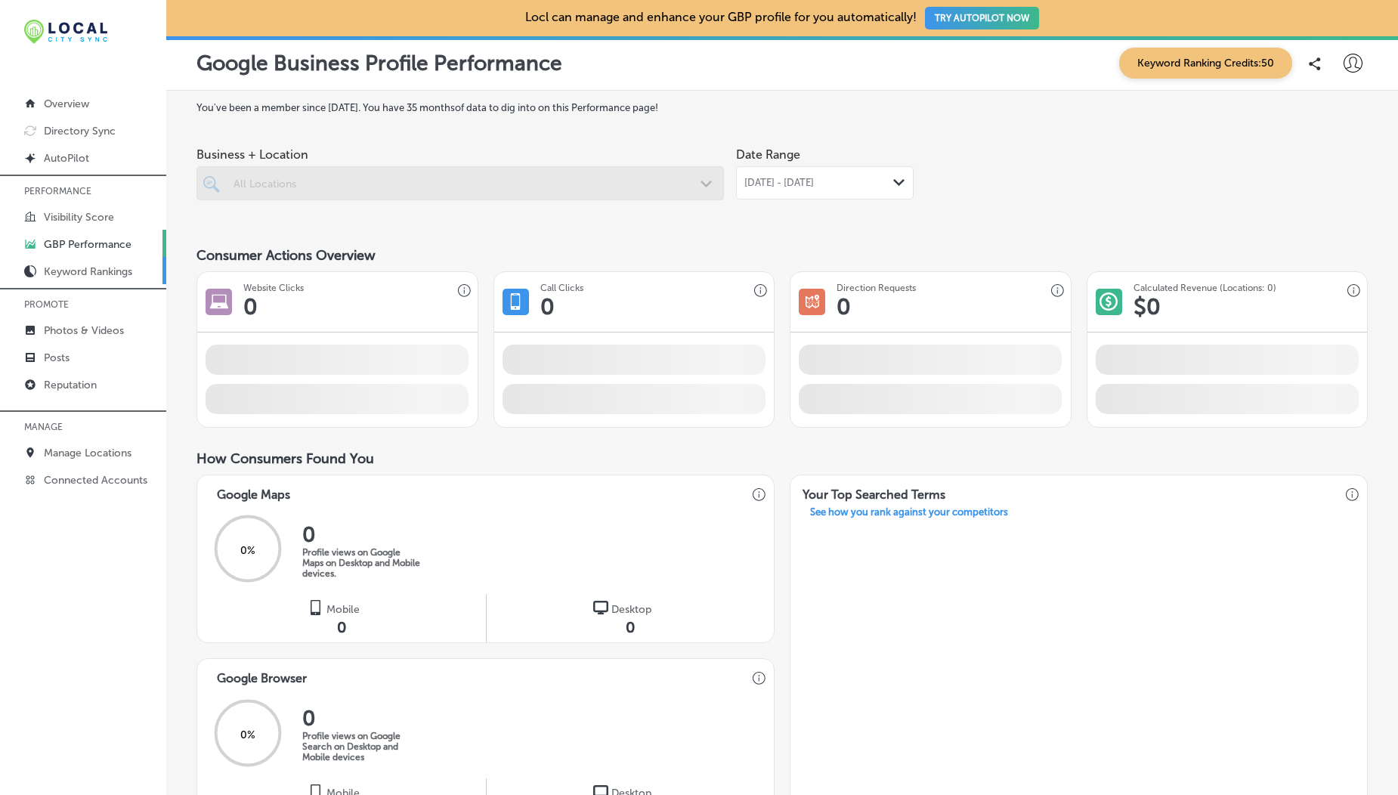
click at [78, 271] on p "Keyword Rankings" at bounding box center [88, 271] width 88 height 13
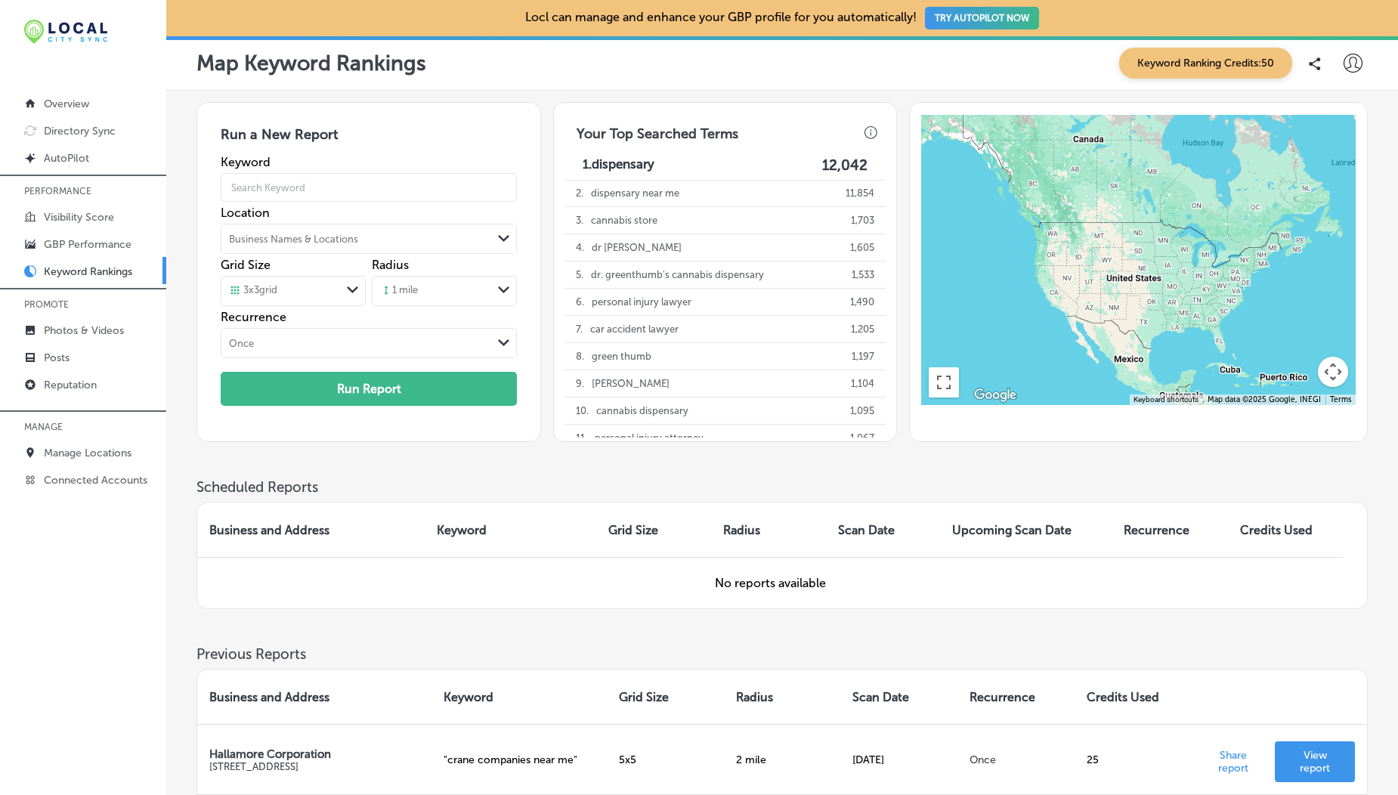
scroll to position [209, 0]
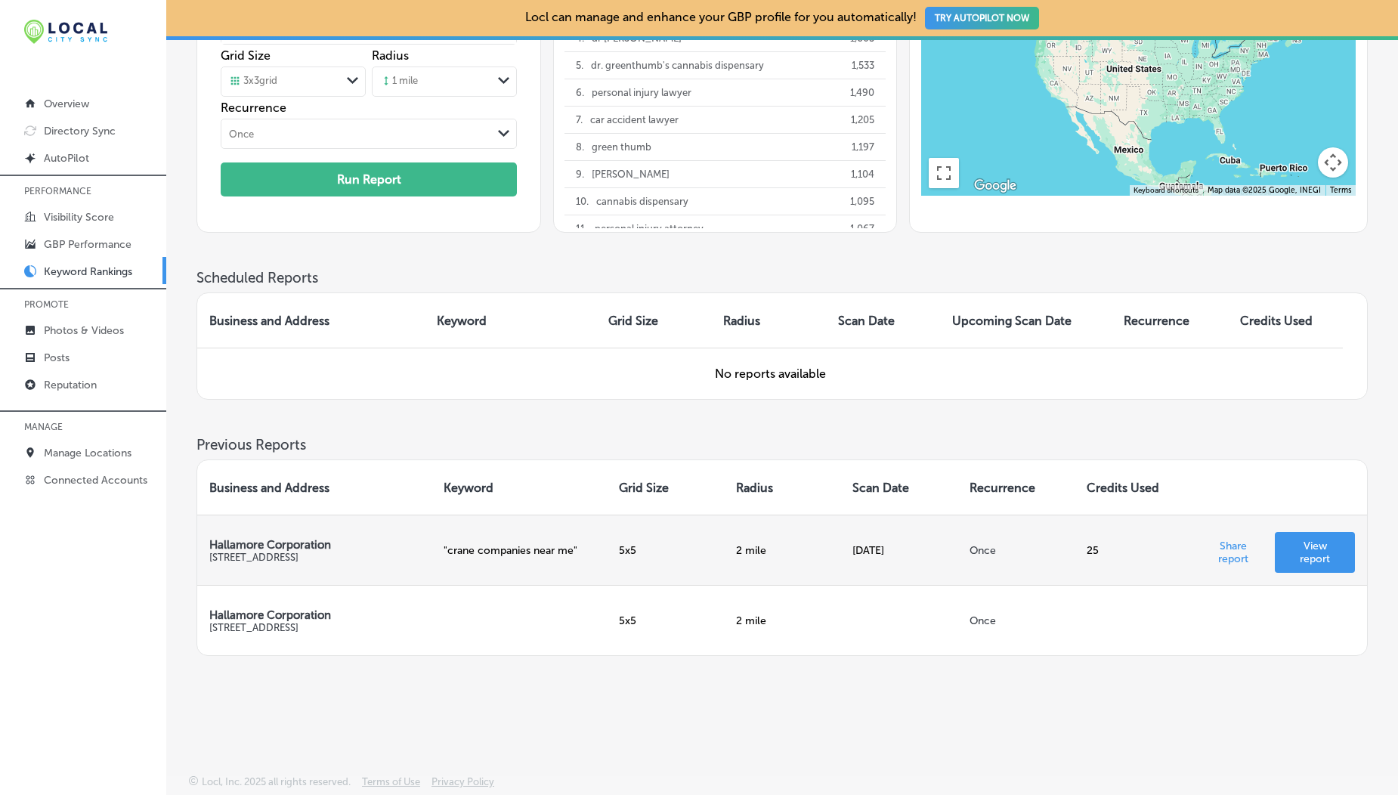
click at [1318, 540] on p "View report" at bounding box center [1315, 553] width 56 height 26
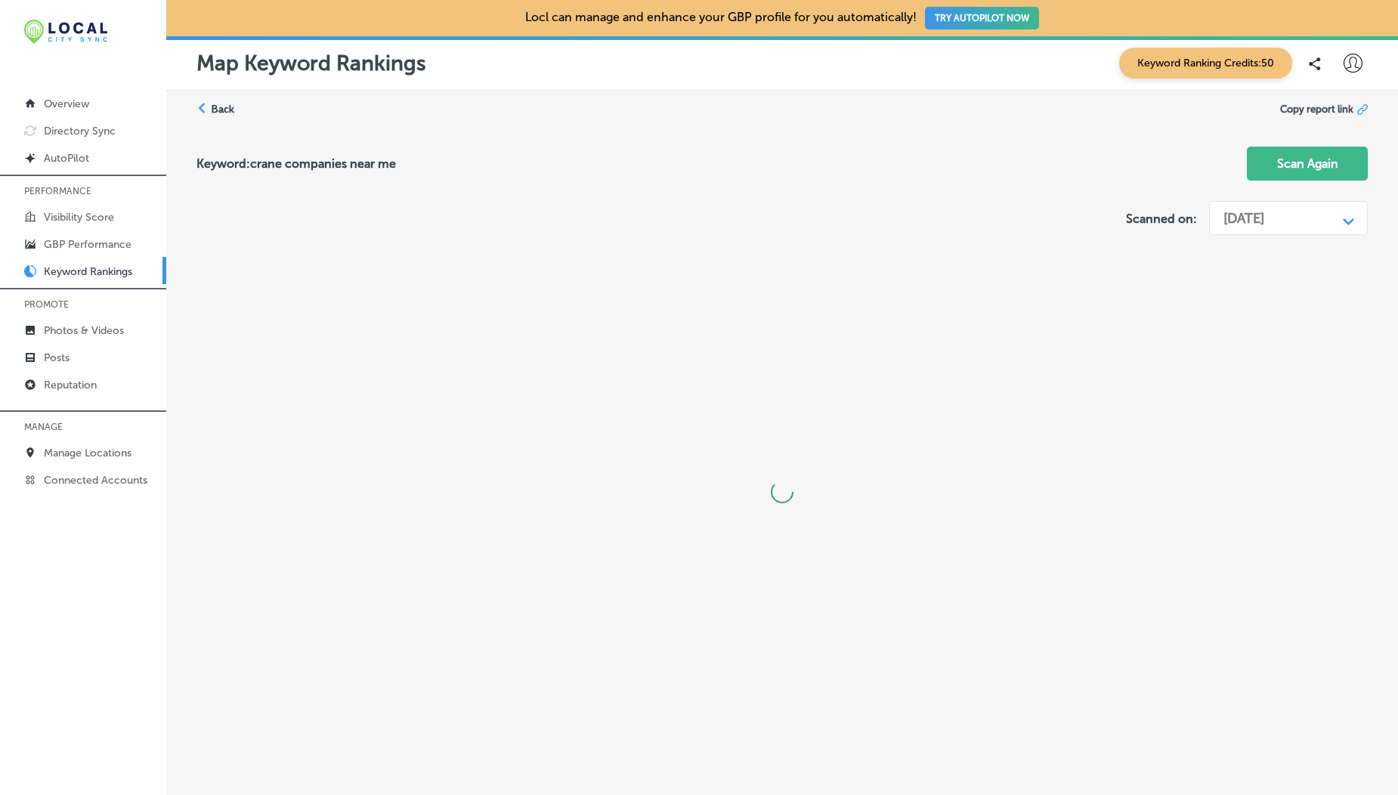
click at [1259, 216] on div "[DATE]" at bounding box center [1244, 218] width 41 height 17
